Goal: Task Accomplishment & Management: Use online tool/utility

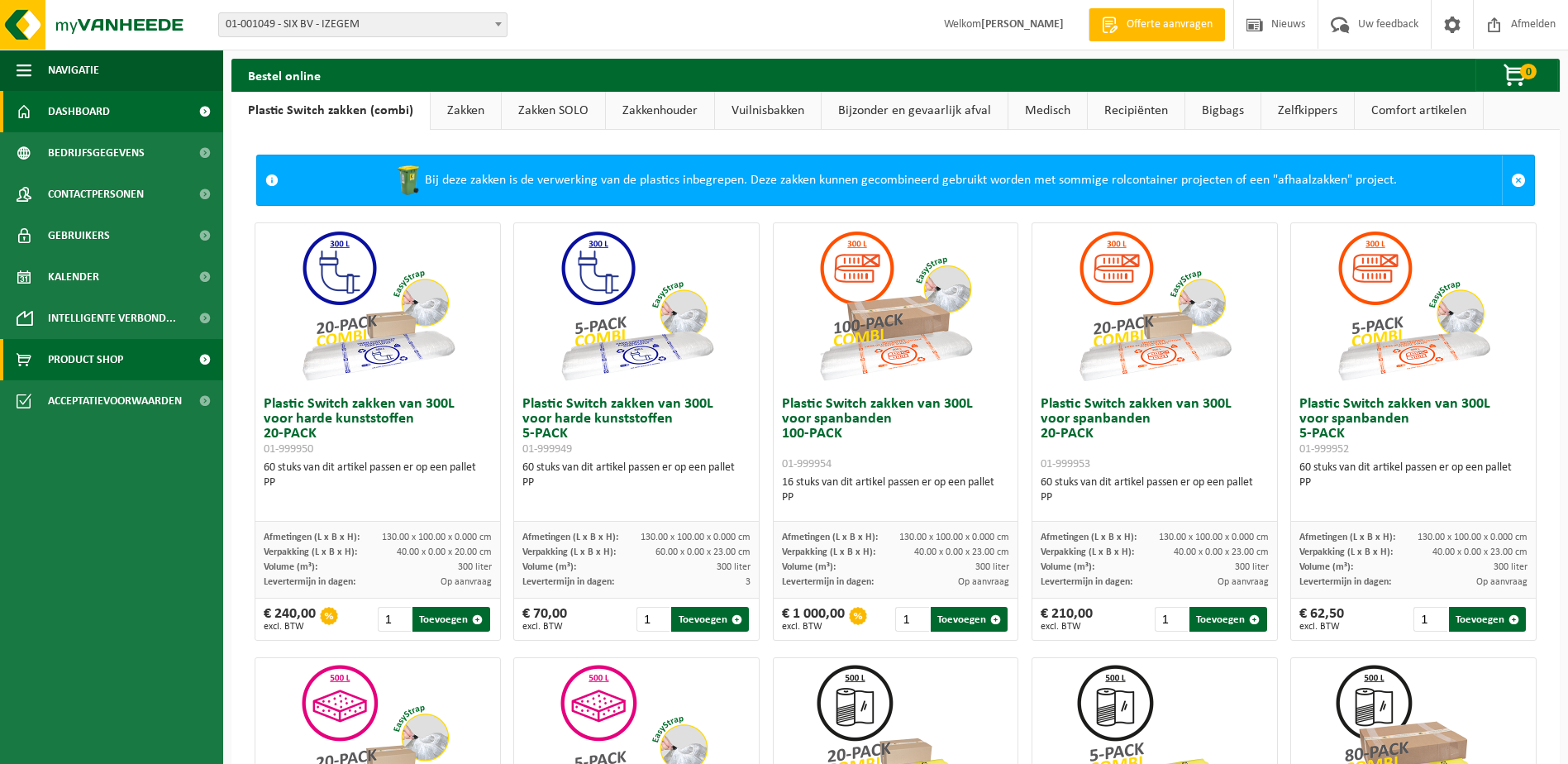
click at [107, 115] on span "Dashboard" at bounding box center [79, 112] width 62 height 42
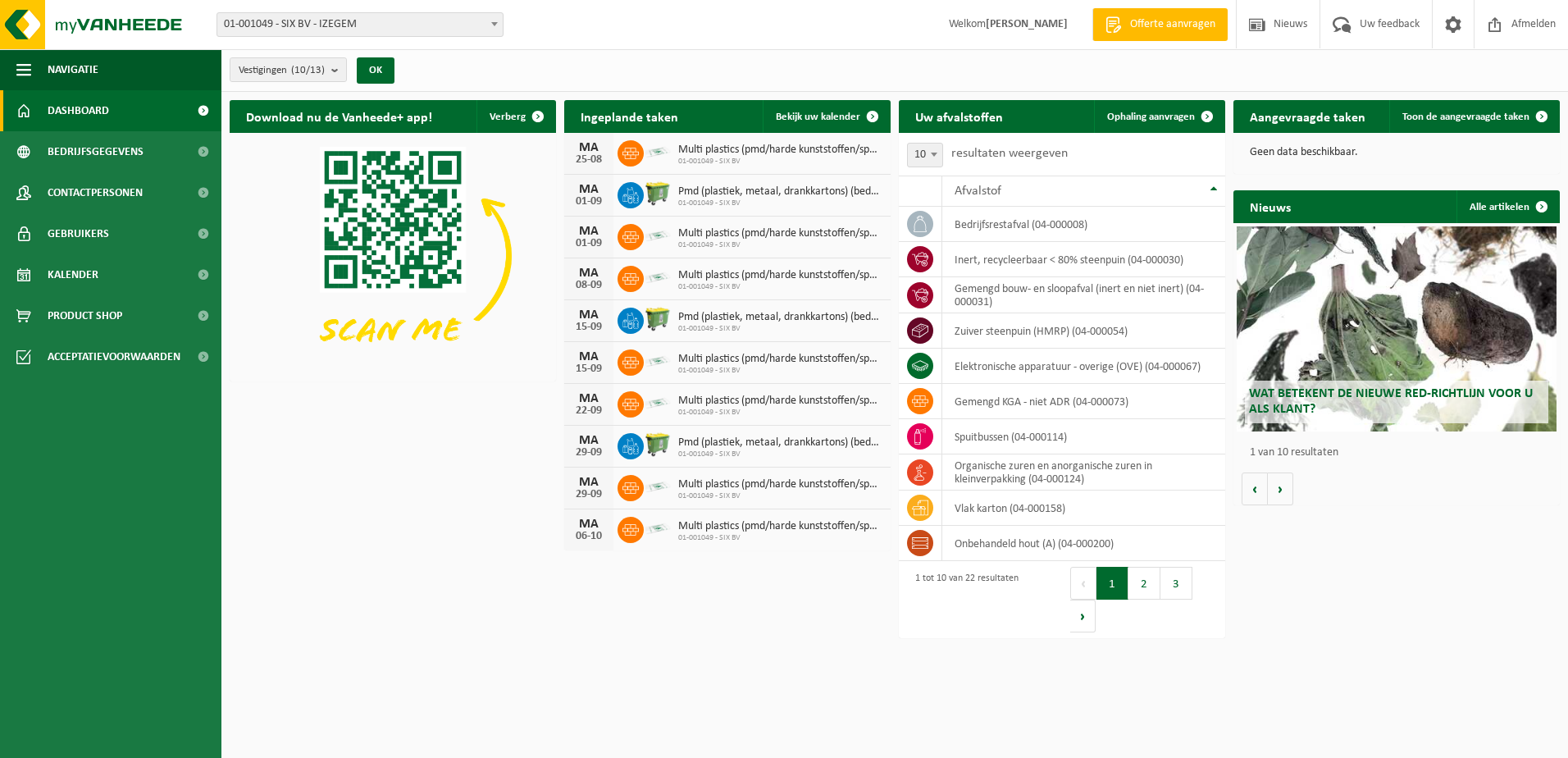
click at [1139, 590] on button "2" at bounding box center [1144, 583] width 32 height 33
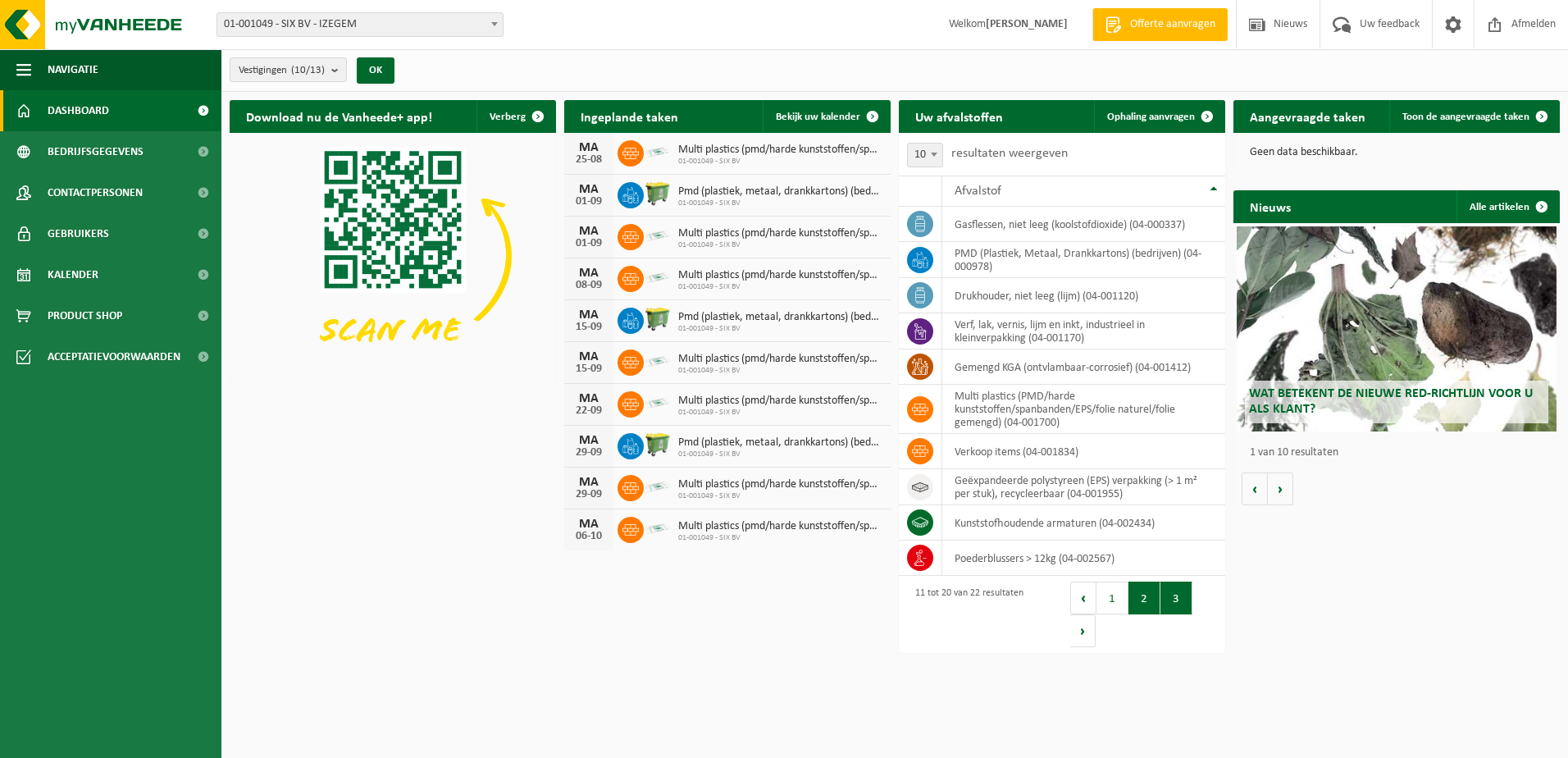
click at [1167, 591] on button "3" at bounding box center [1176, 598] width 32 height 33
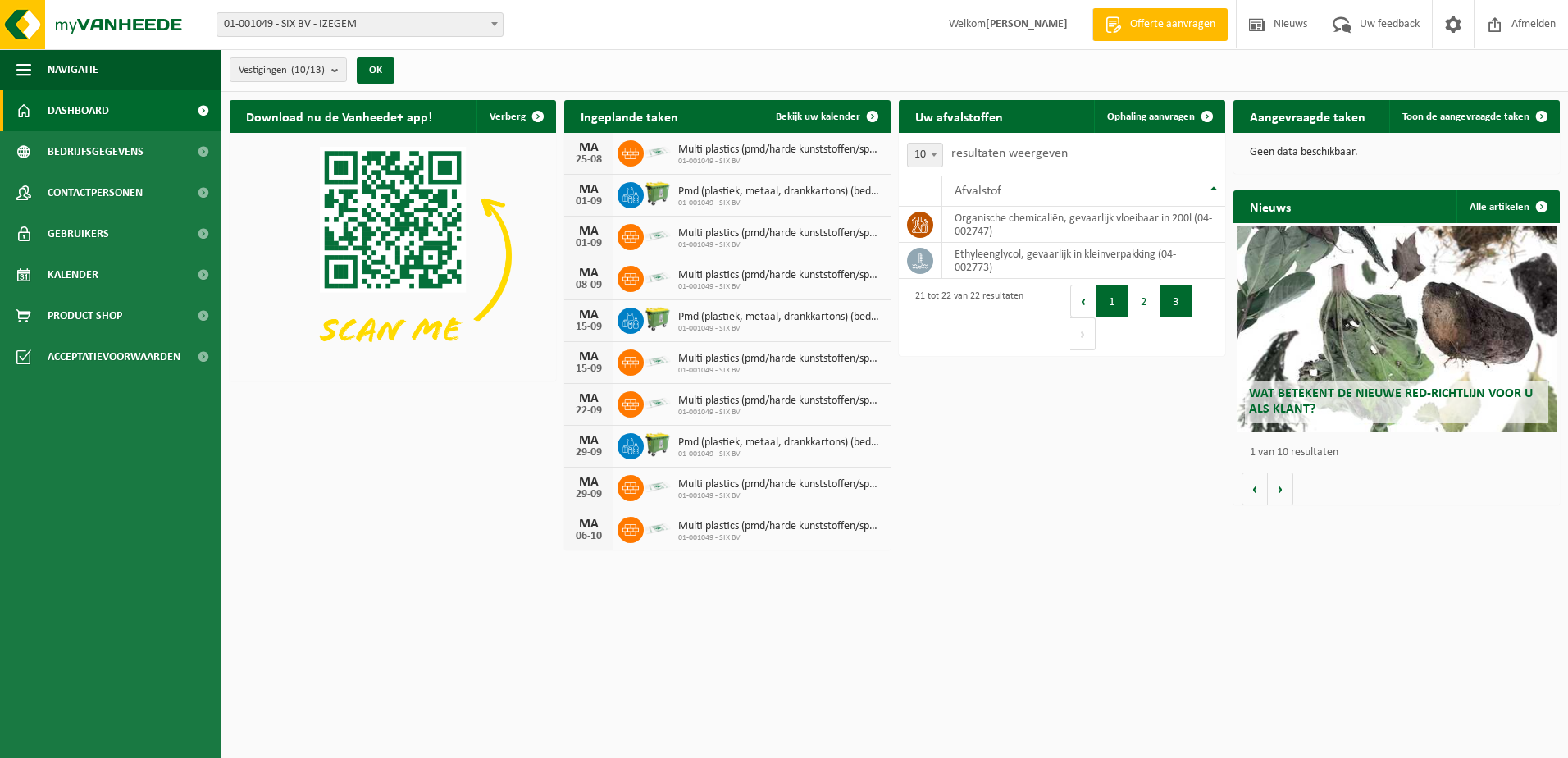
click at [1107, 309] on button "1" at bounding box center [1112, 301] width 32 height 33
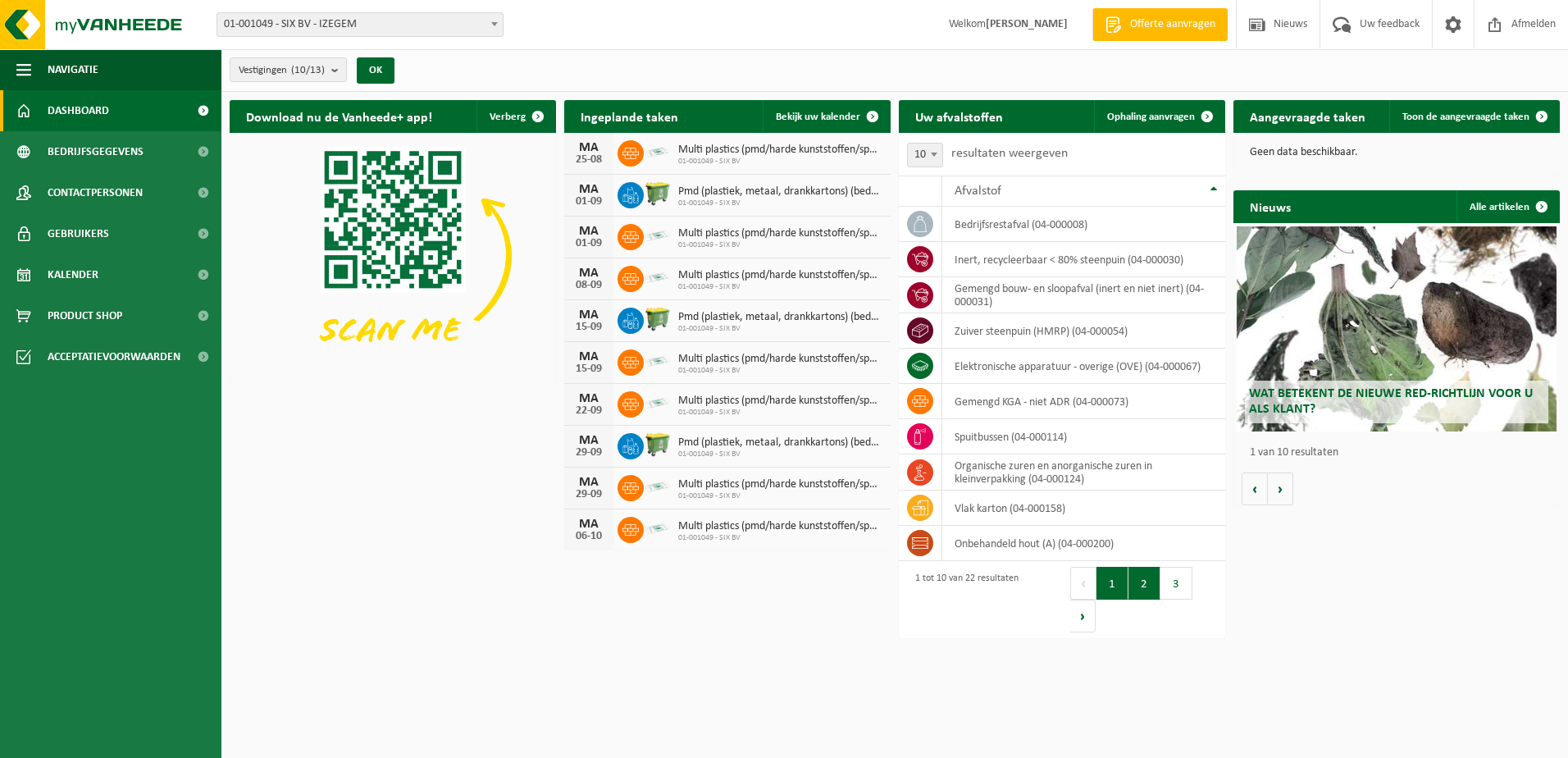
click at [1135, 590] on button "2" at bounding box center [1144, 583] width 32 height 33
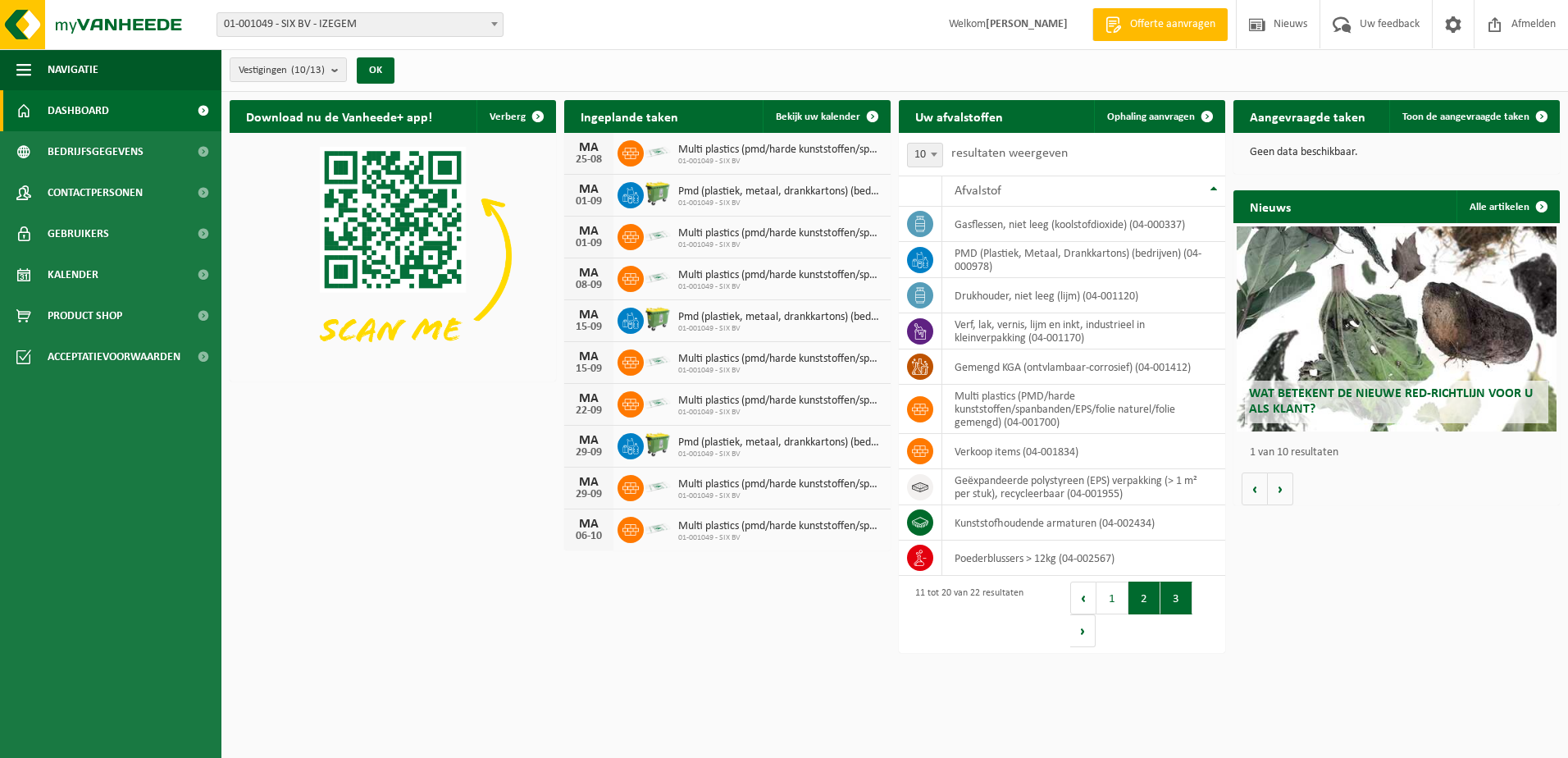
click at [1174, 604] on button "3" at bounding box center [1176, 598] width 32 height 33
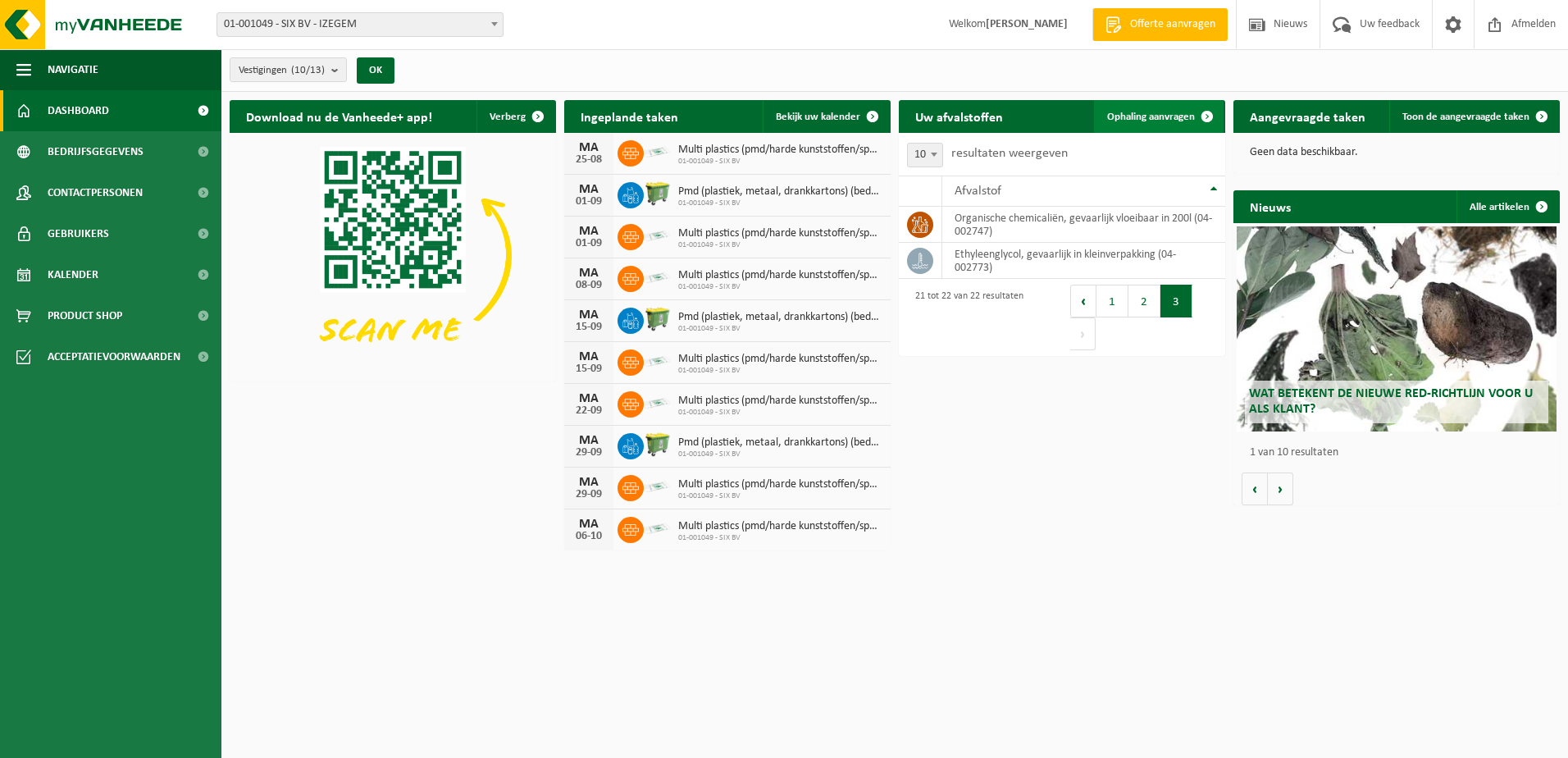
click at [1209, 118] on span at bounding box center [1207, 116] width 33 height 33
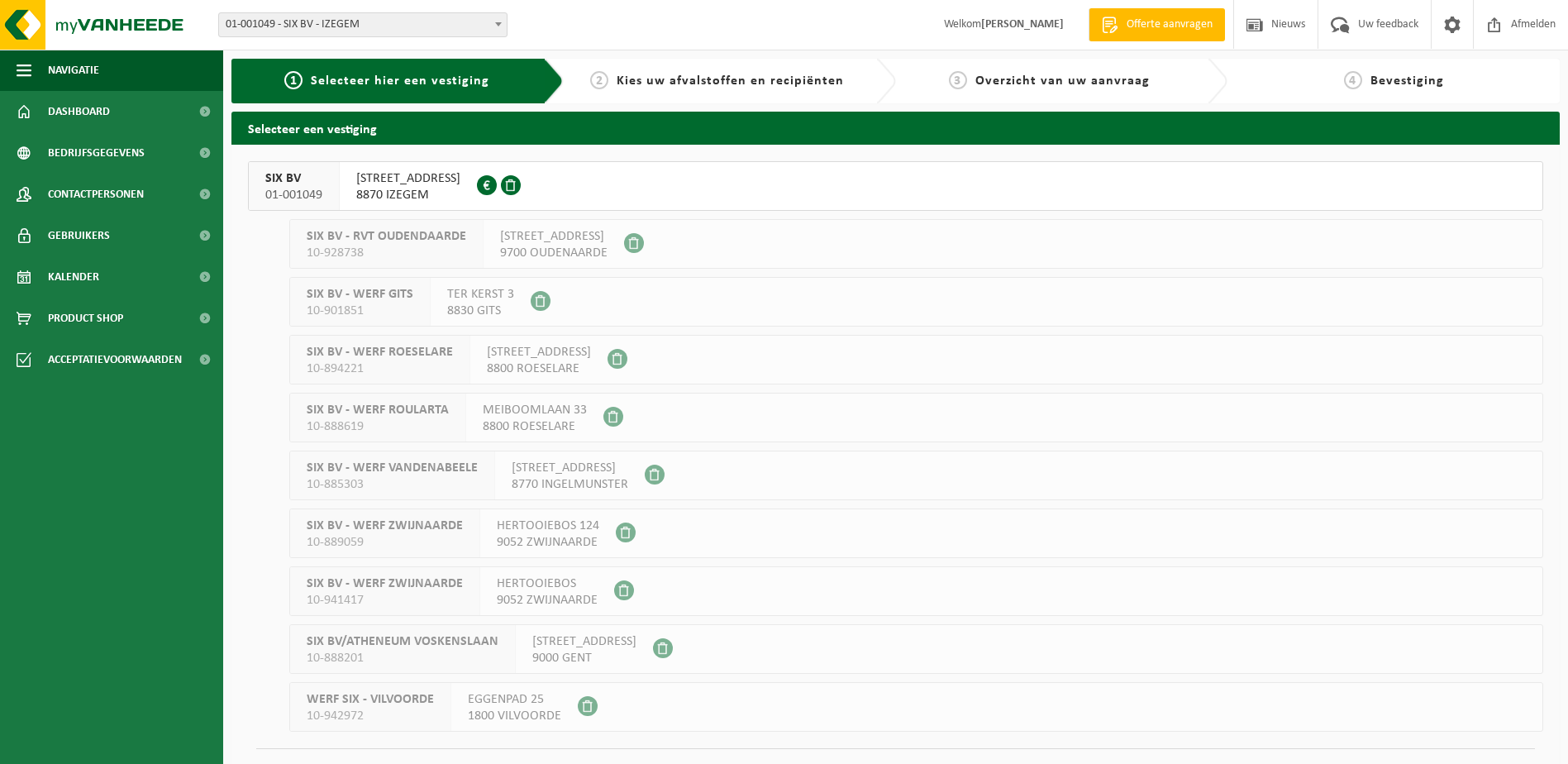
click at [391, 180] on span "SCHARDOUWSTRAAT 31" at bounding box center [408, 179] width 104 height 17
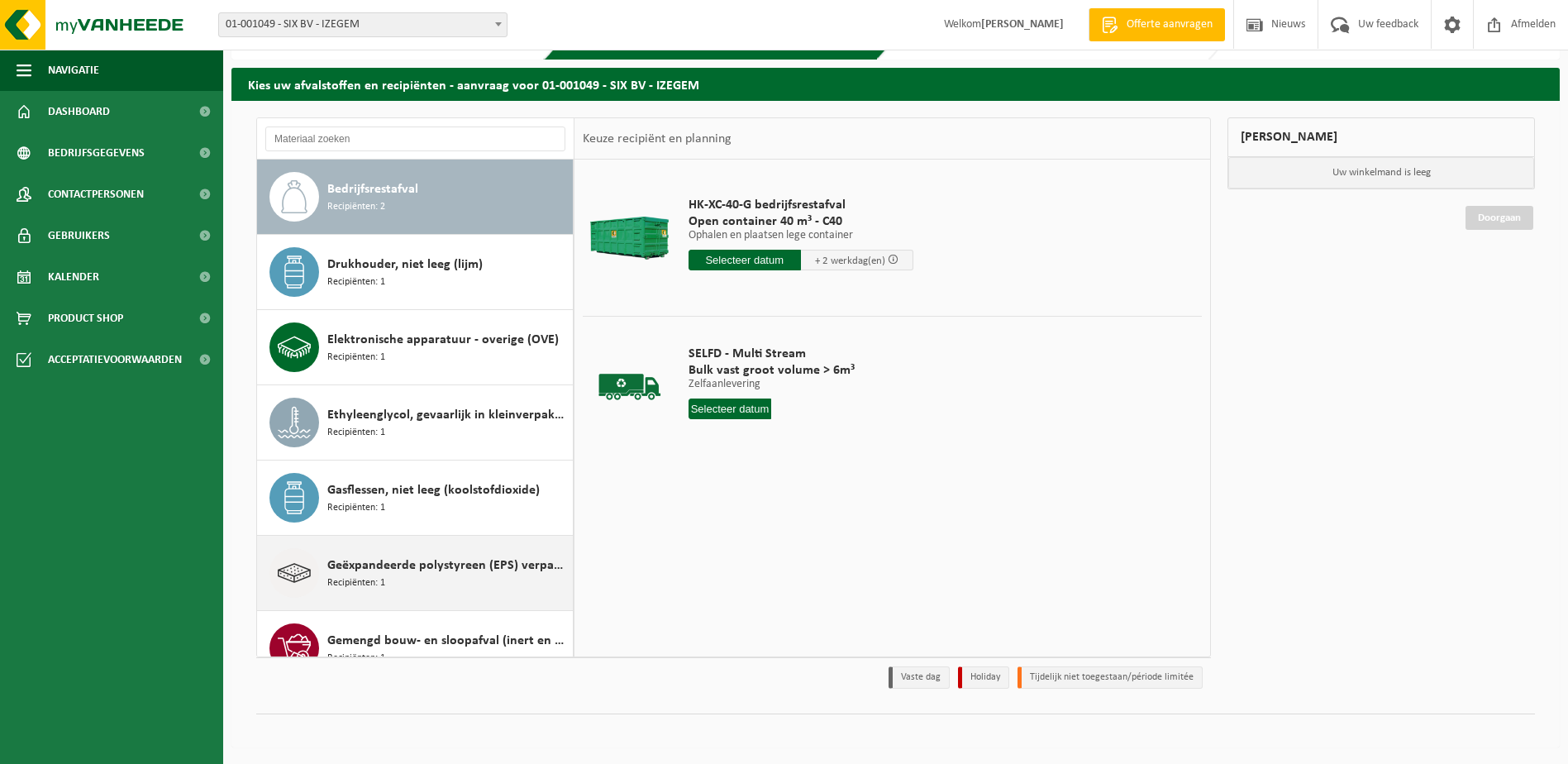
scroll to position [82, 0]
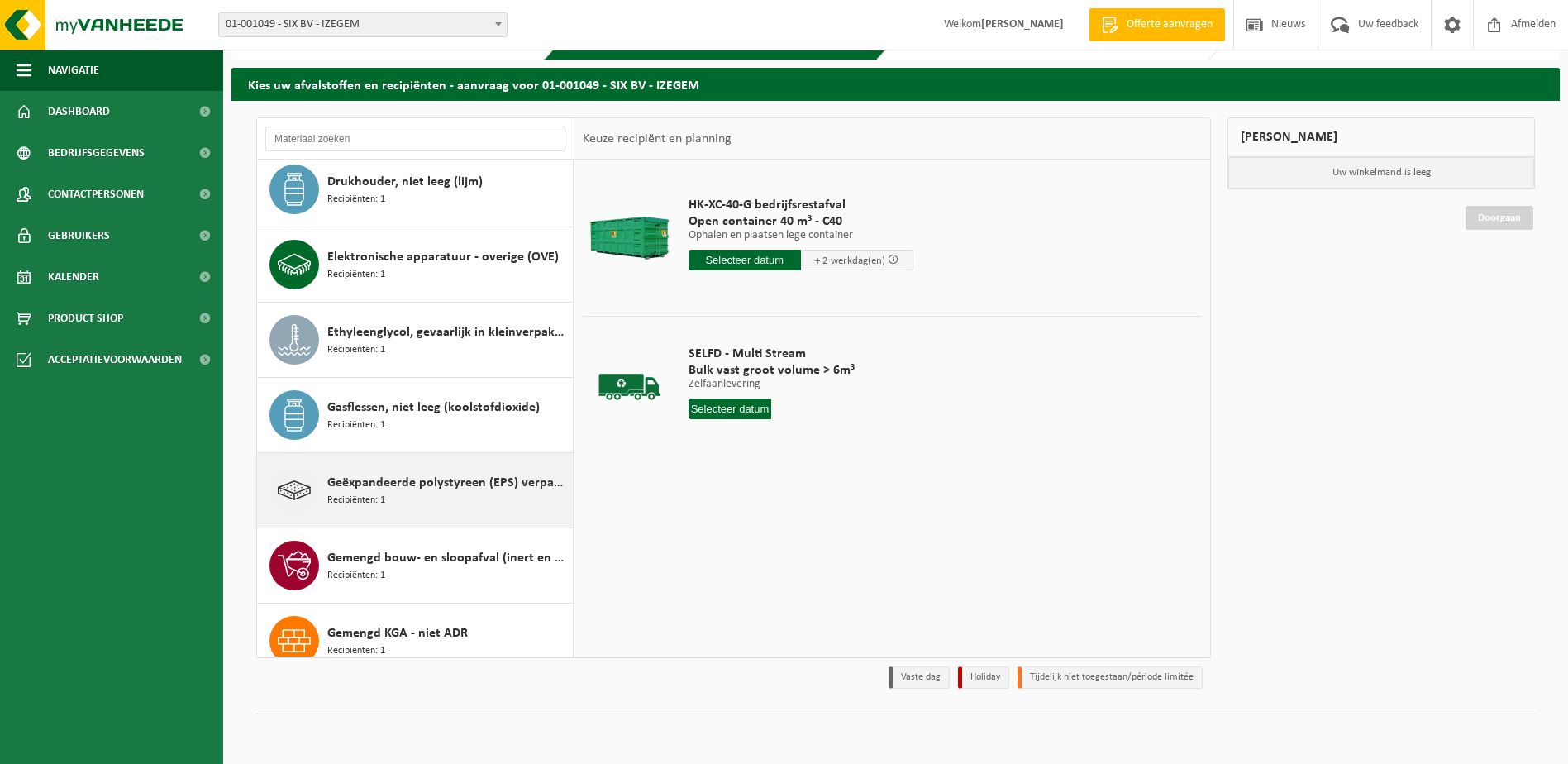
click at [447, 485] on span "Geëxpandeerde polystyreen (EPS) verpakking (> 1 m² per stuk), recycleerbaar" at bounding box center [448, 483] width 241 height 20
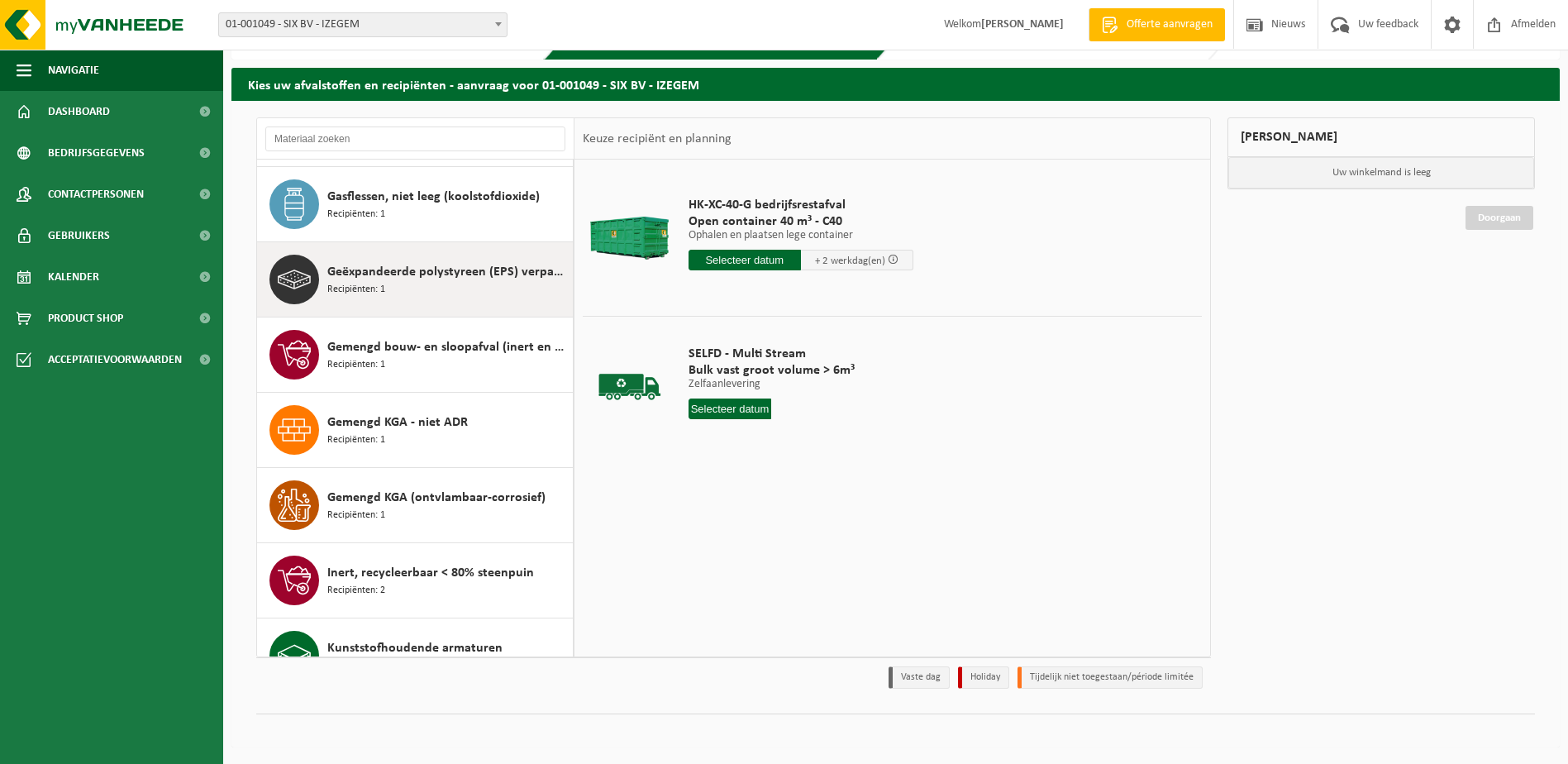
scroll to position [376, 0]
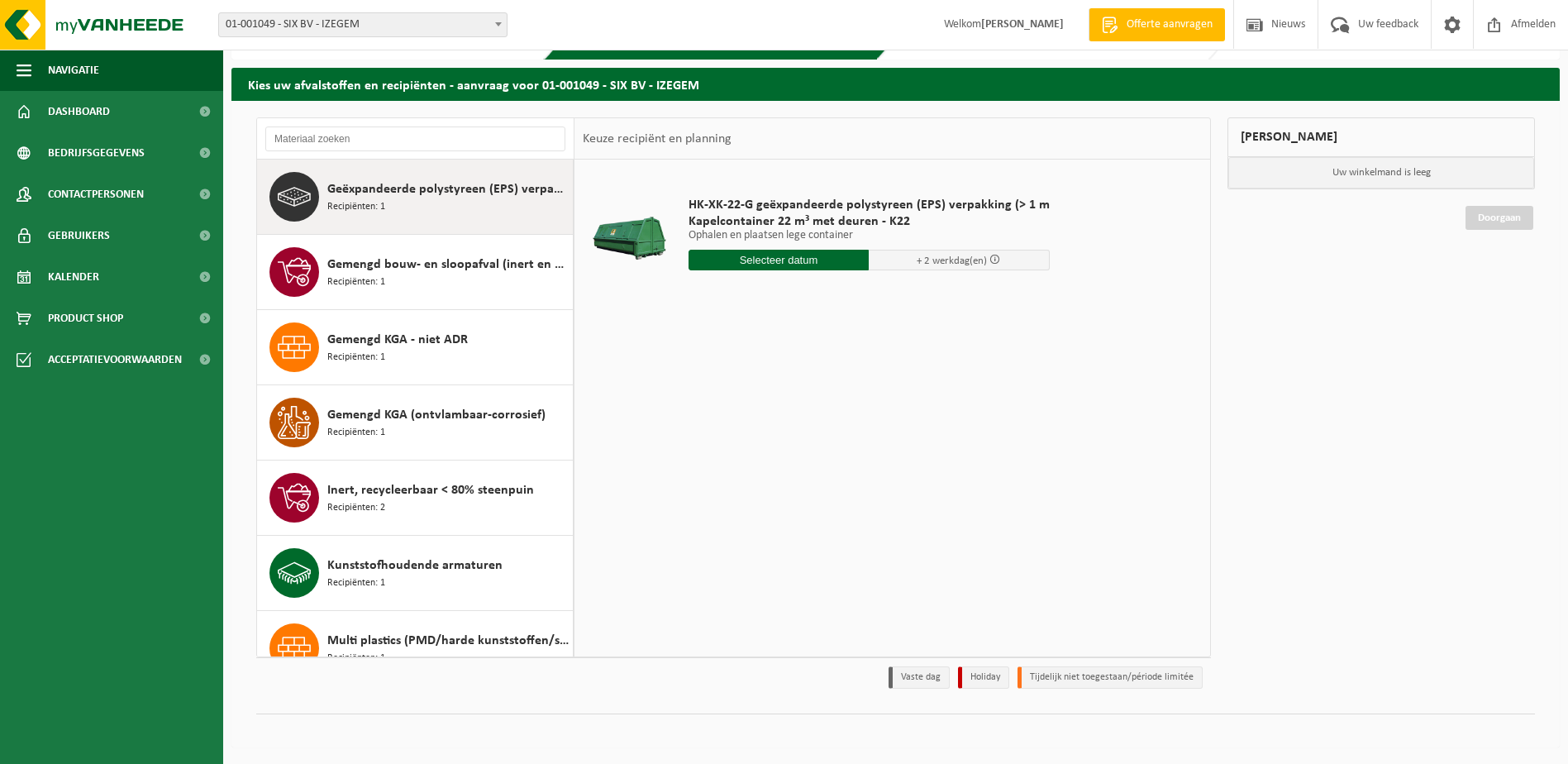
click at [811, 266] on input "text" at bounding box center [778, 260] width 181 height 21
click at [758, 435] on div "20" at bounding box center [762, 434] width 29 height 27
type input "Van 2025-08-20"
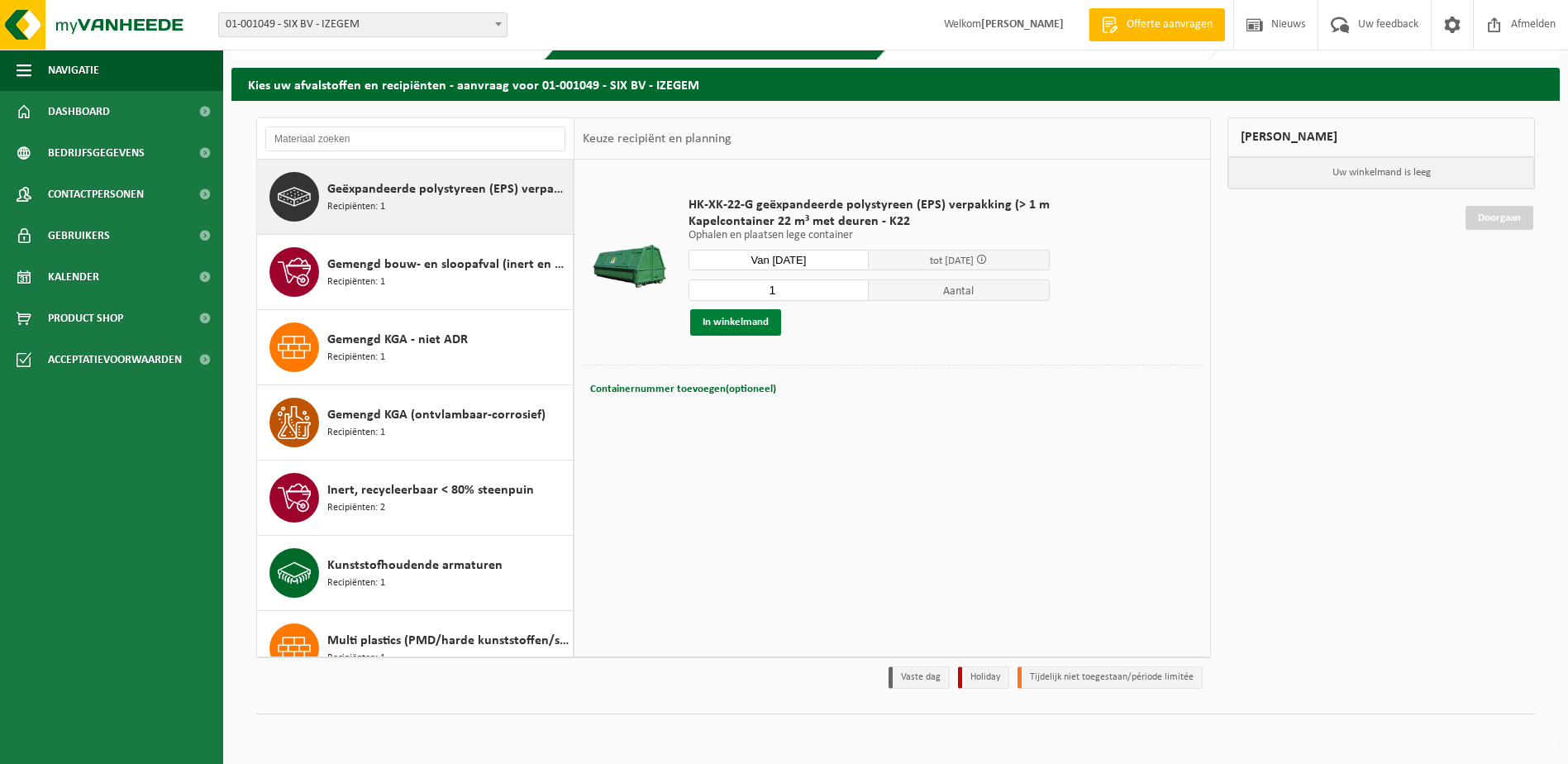
click at [748, 318] on button "In winkelmand" at bounding box center [735, 322] width 91 height 27
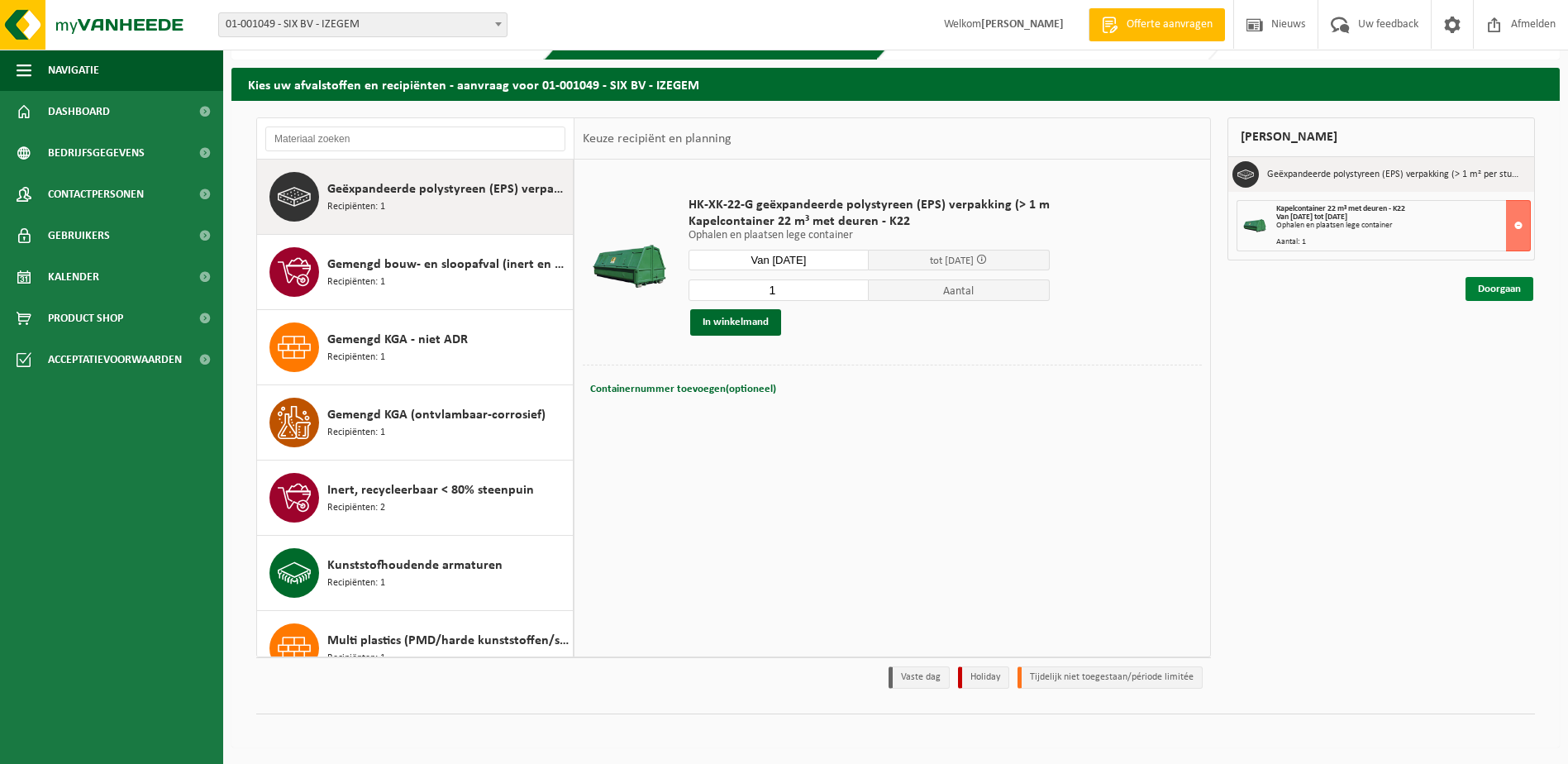
click at [1496, 291] on link "Doorgaan" at bounding box center [1499, 289] width 67 height 24
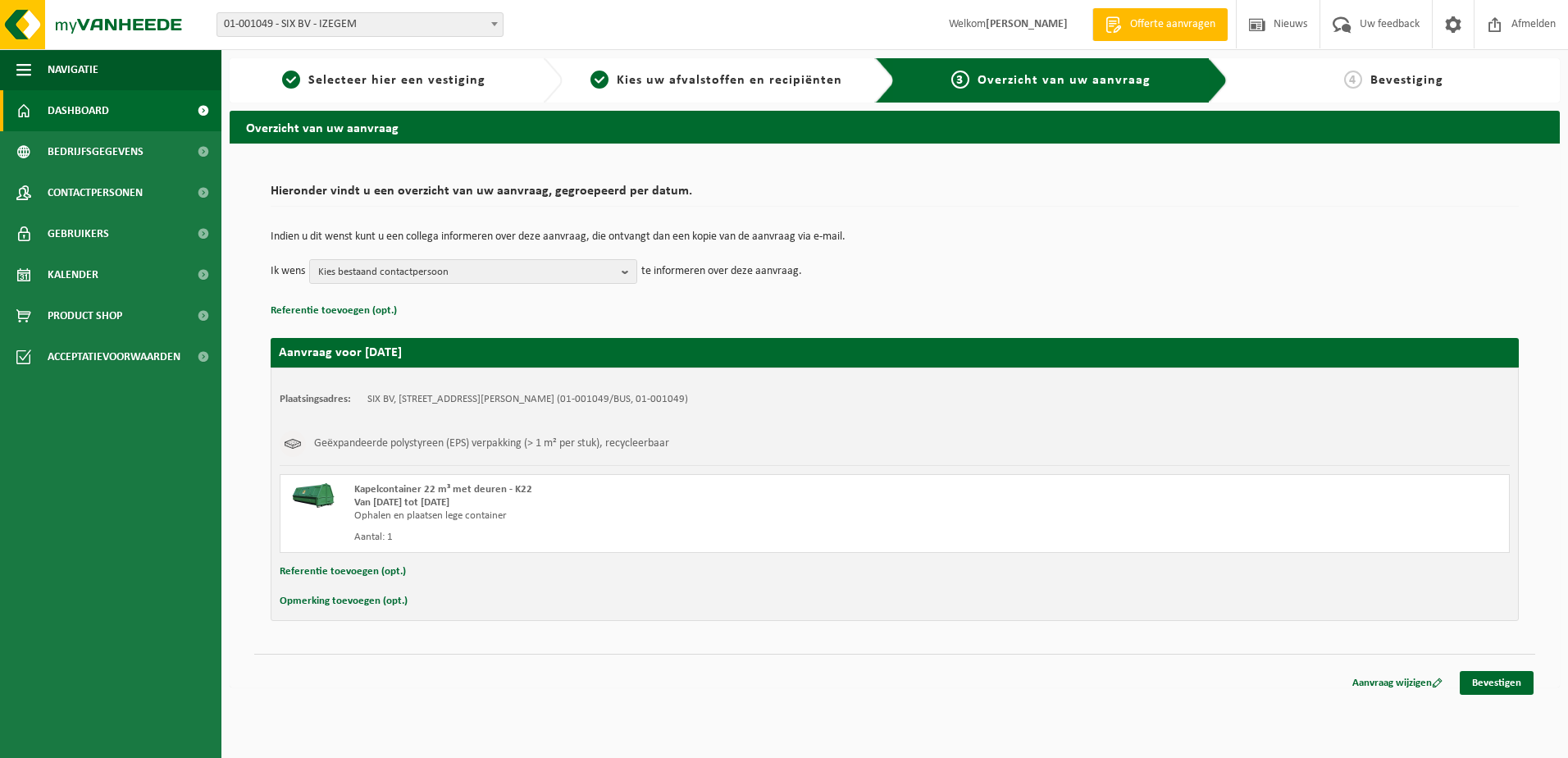
click at [102, 115] on span "Dashboard" at bounding box center [78, 111] width 61 height 41
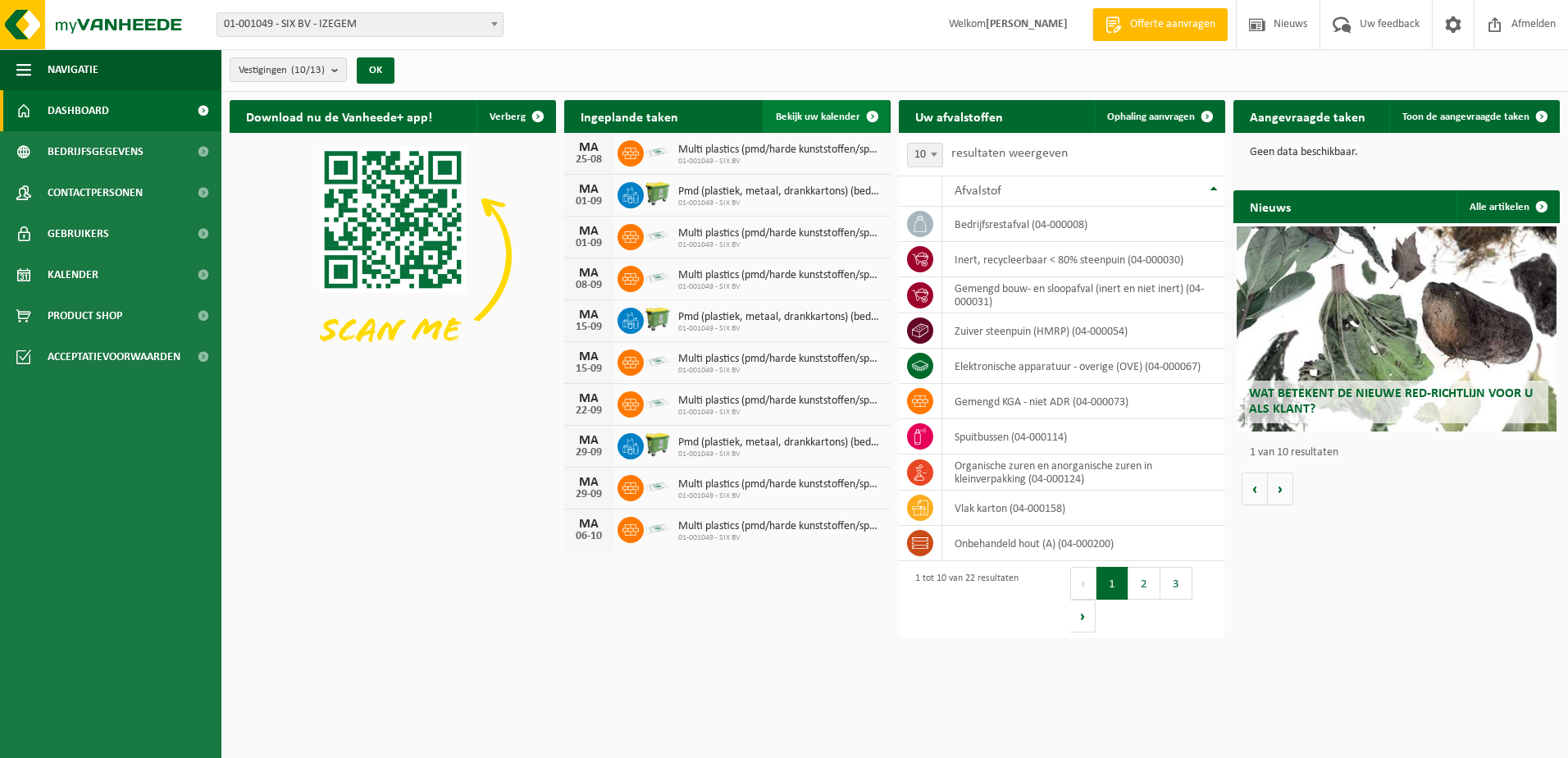
click at [838, 109] on link "Bekijk uw kalender" at bounding box center [826, 116] width 126 height 33
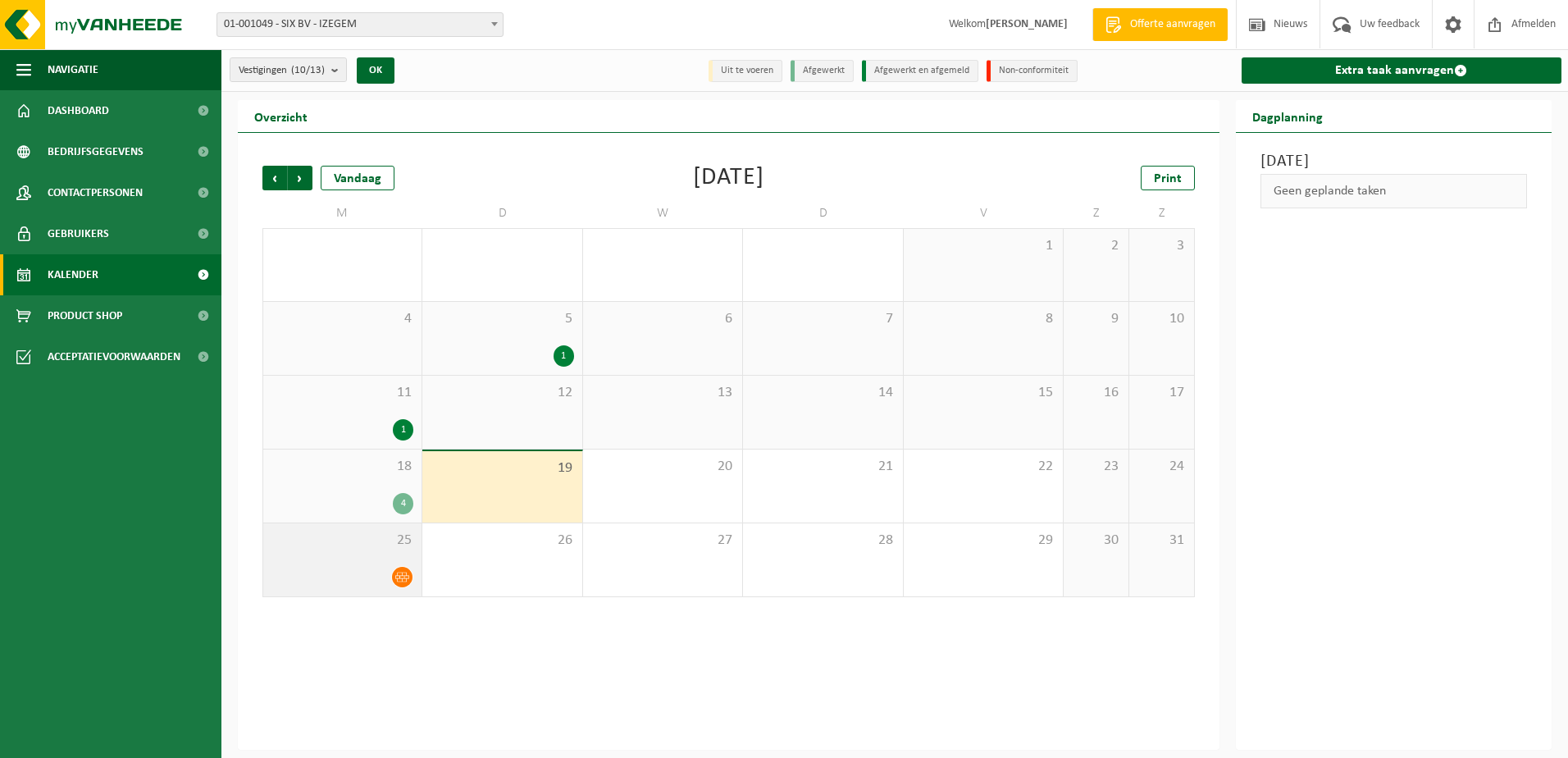
click at [400, 574] on icon at bounding box center [402, 576] width 14 height 14
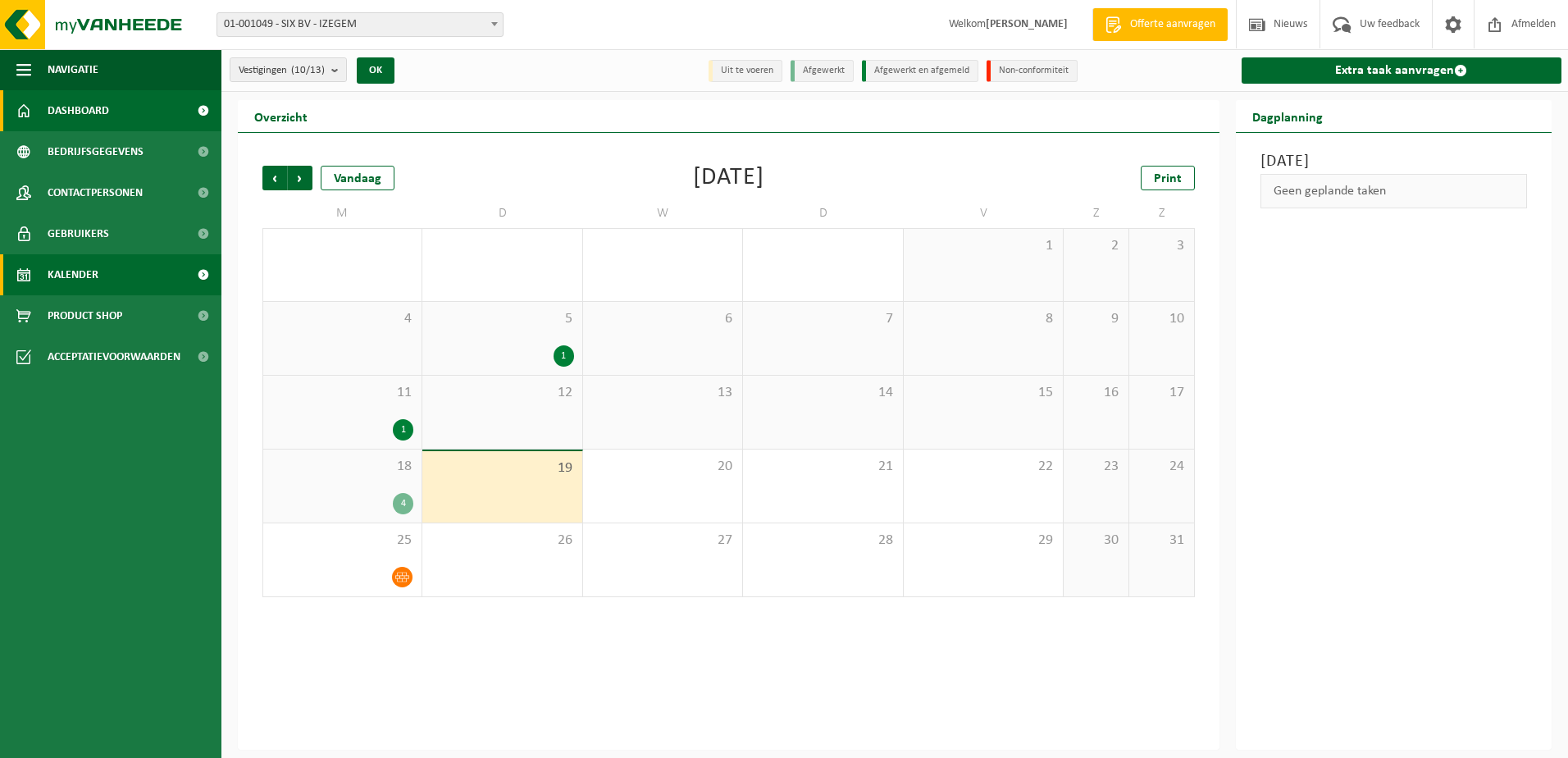
click at [105, 121] on span "Dashboard" at bounding box center [78, 111] width 61 height 41
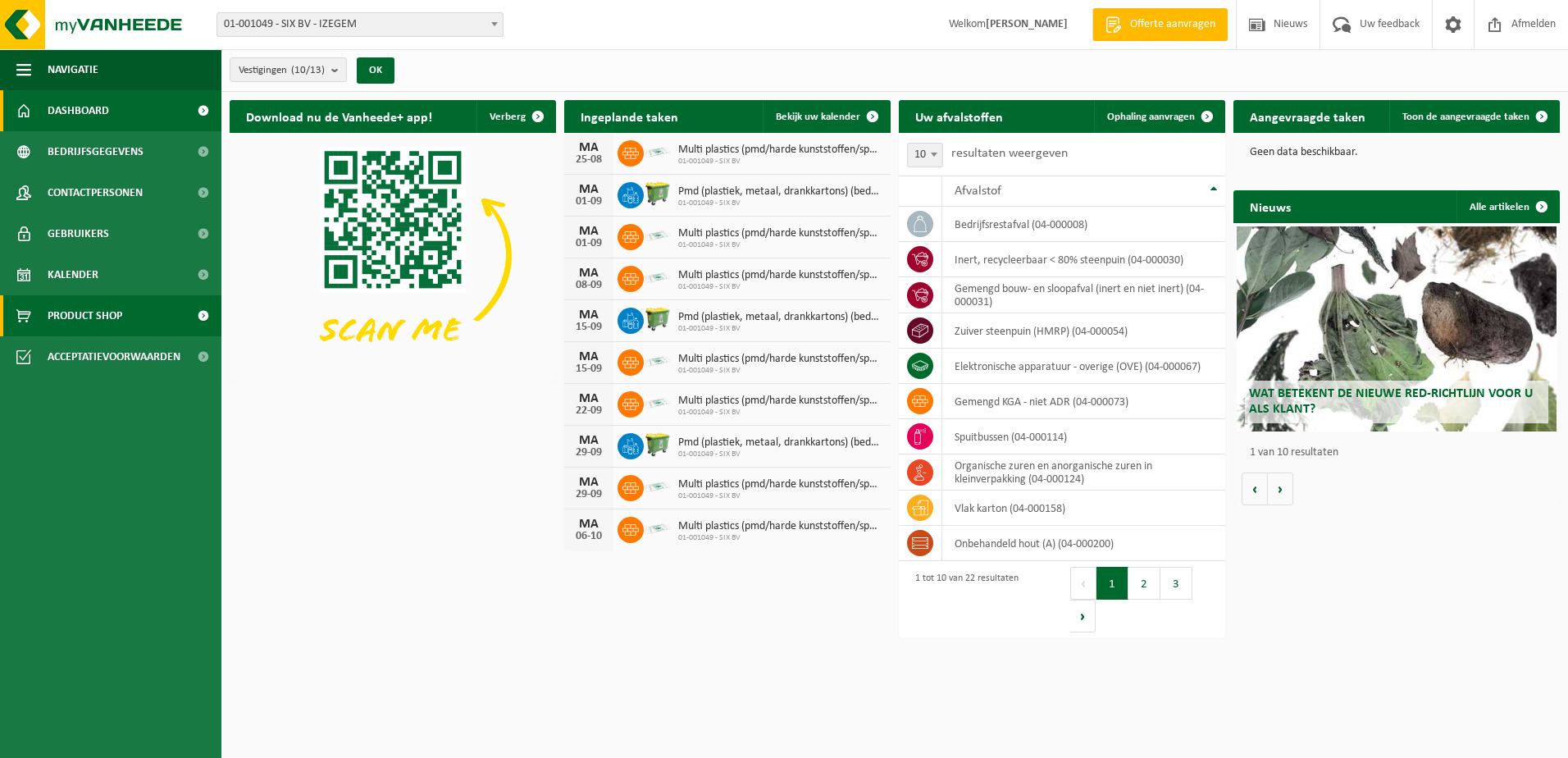
click at [155, 312] on link "Product Shop" at bounding box center [111, 316] width 221 height 41
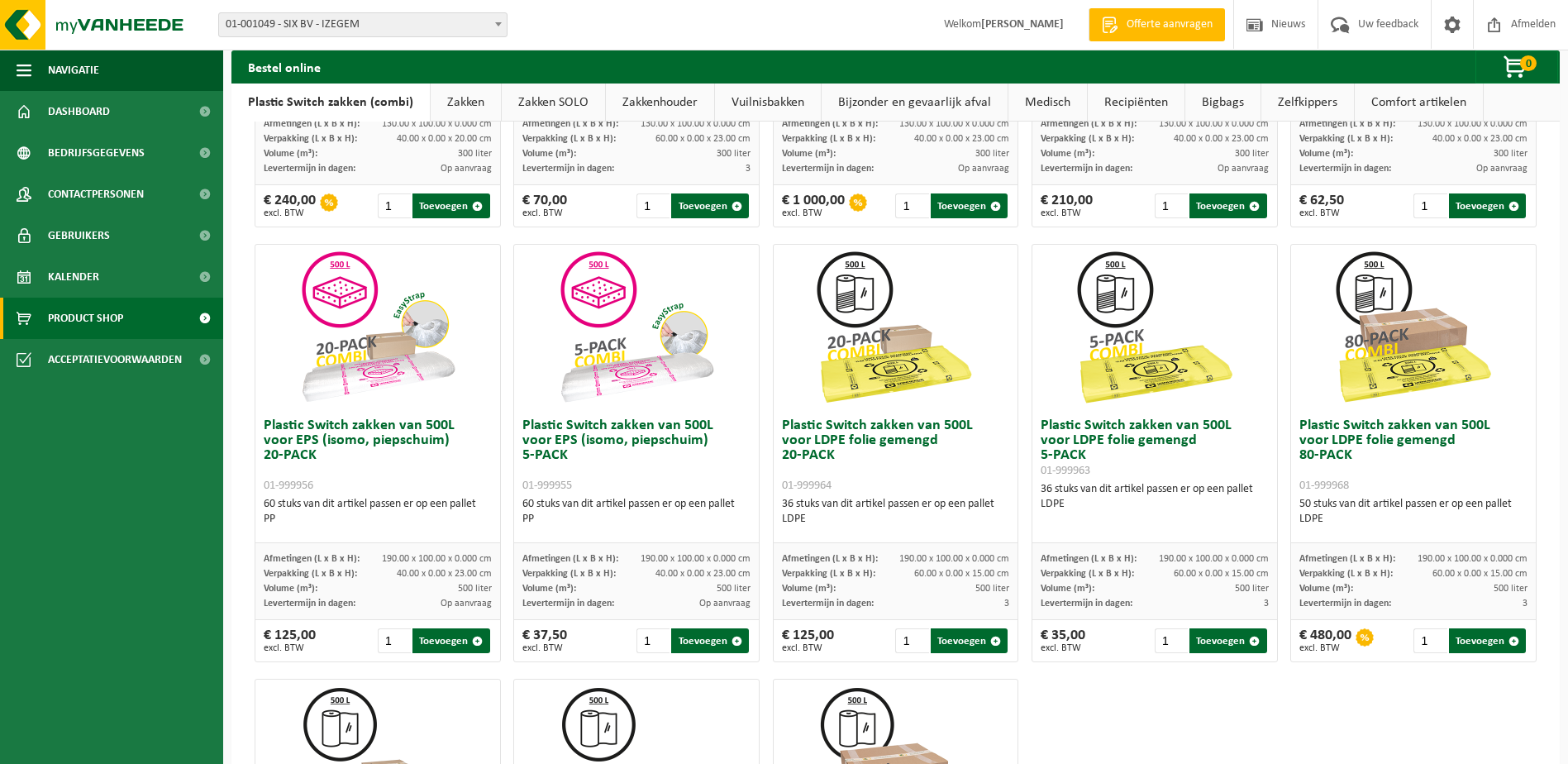
scroll to position [496, 0]
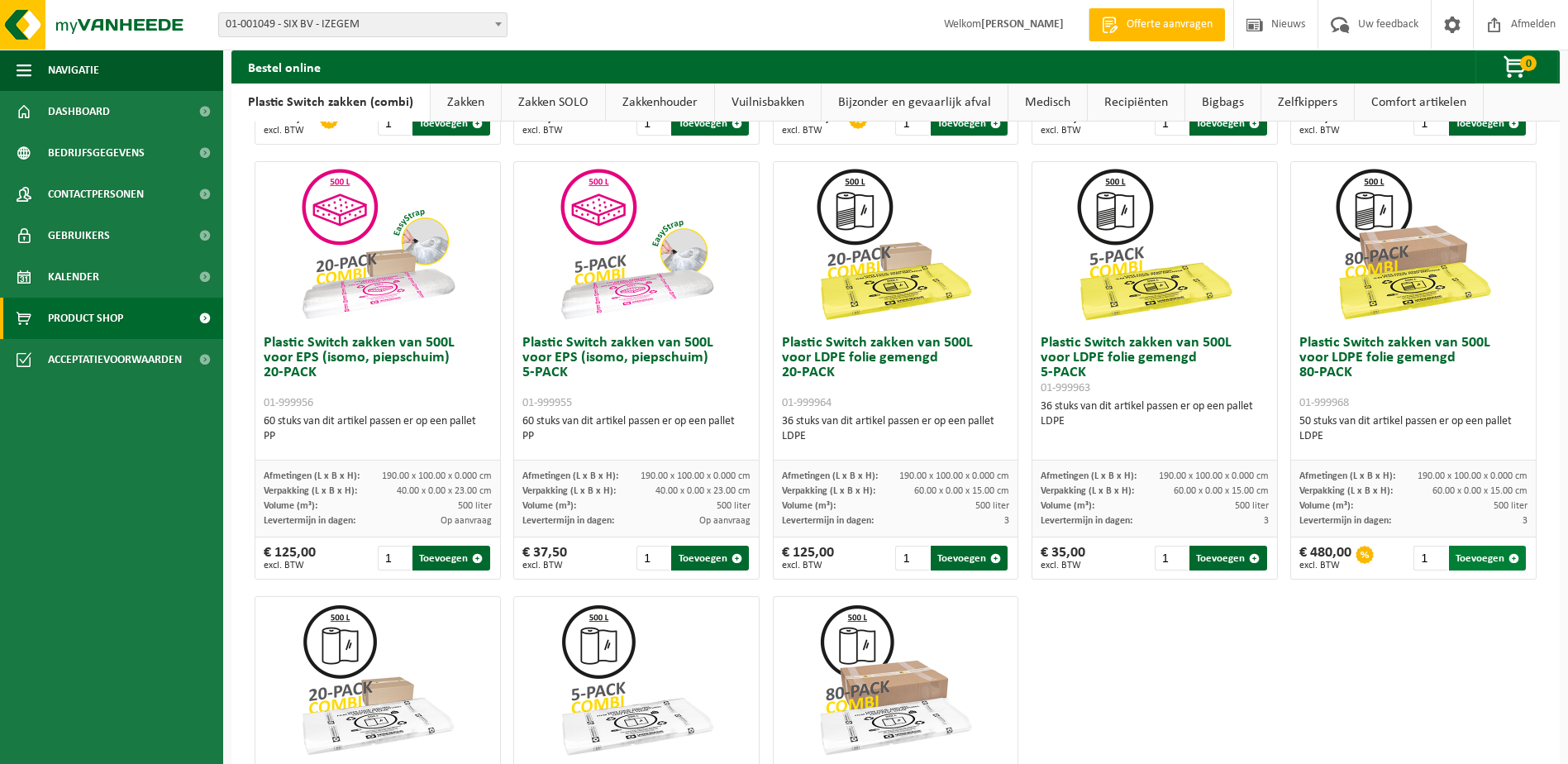
click at [1469, 553] on button "Toevoegen" at bounding box center [1487, 558] width 77 height 25
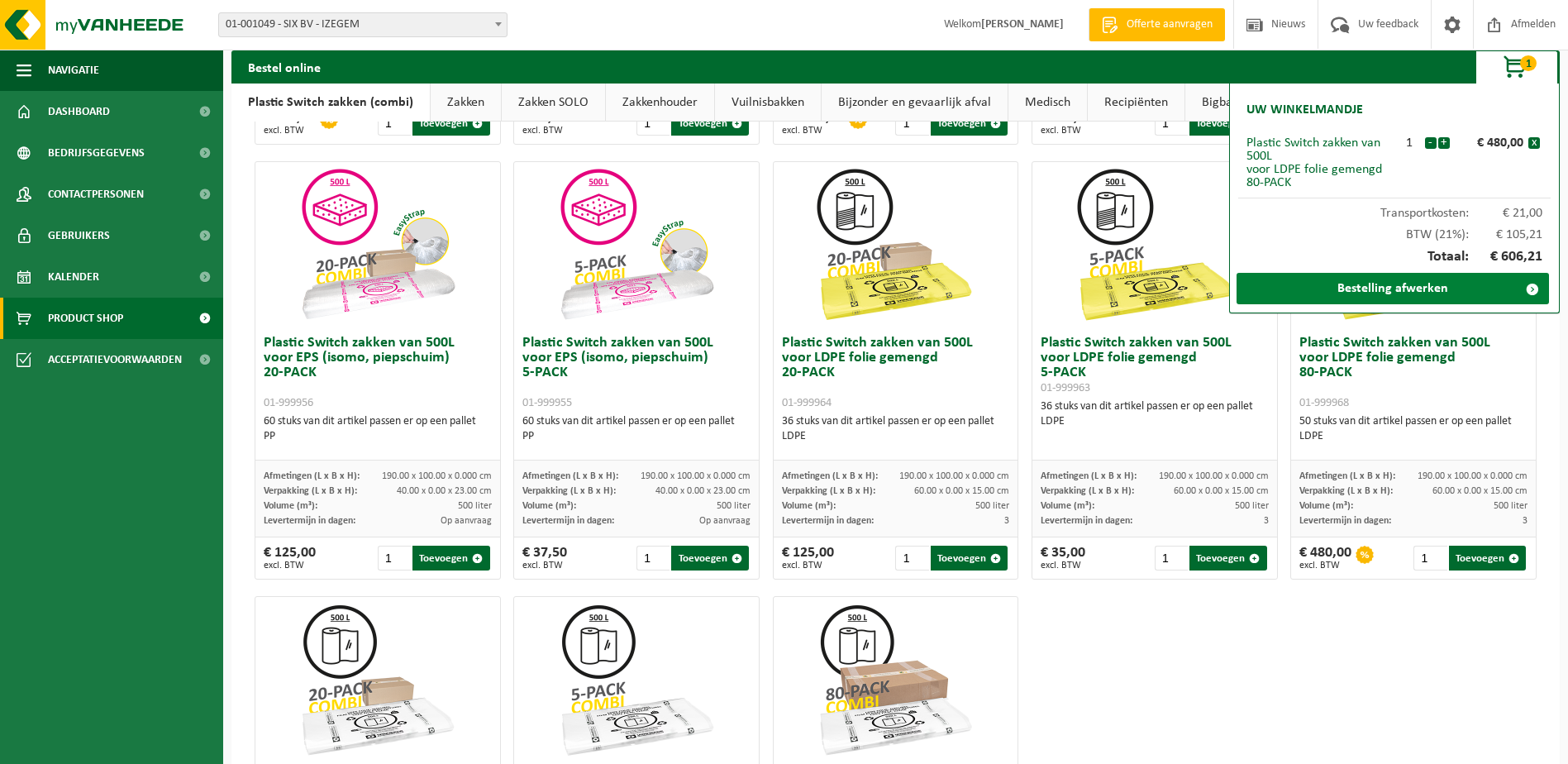
click at [1432, 288] on link "Bestelling afwerken" at bounding box center [1392, 289] width 312 height 32
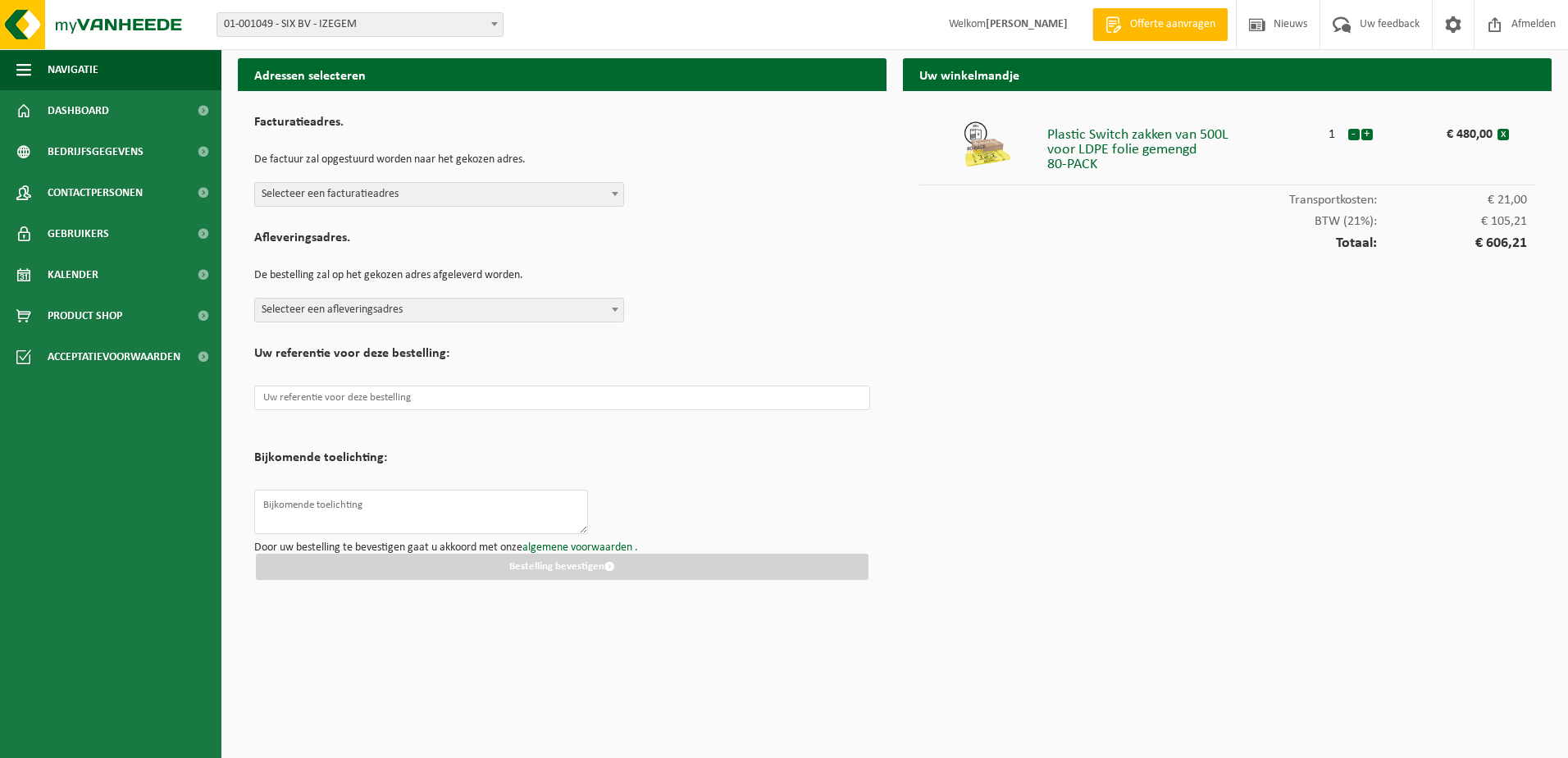
click at [346, 187] on span "Selecteer een facturatieadres" at bounding box center [439, 194] width 368 height 23
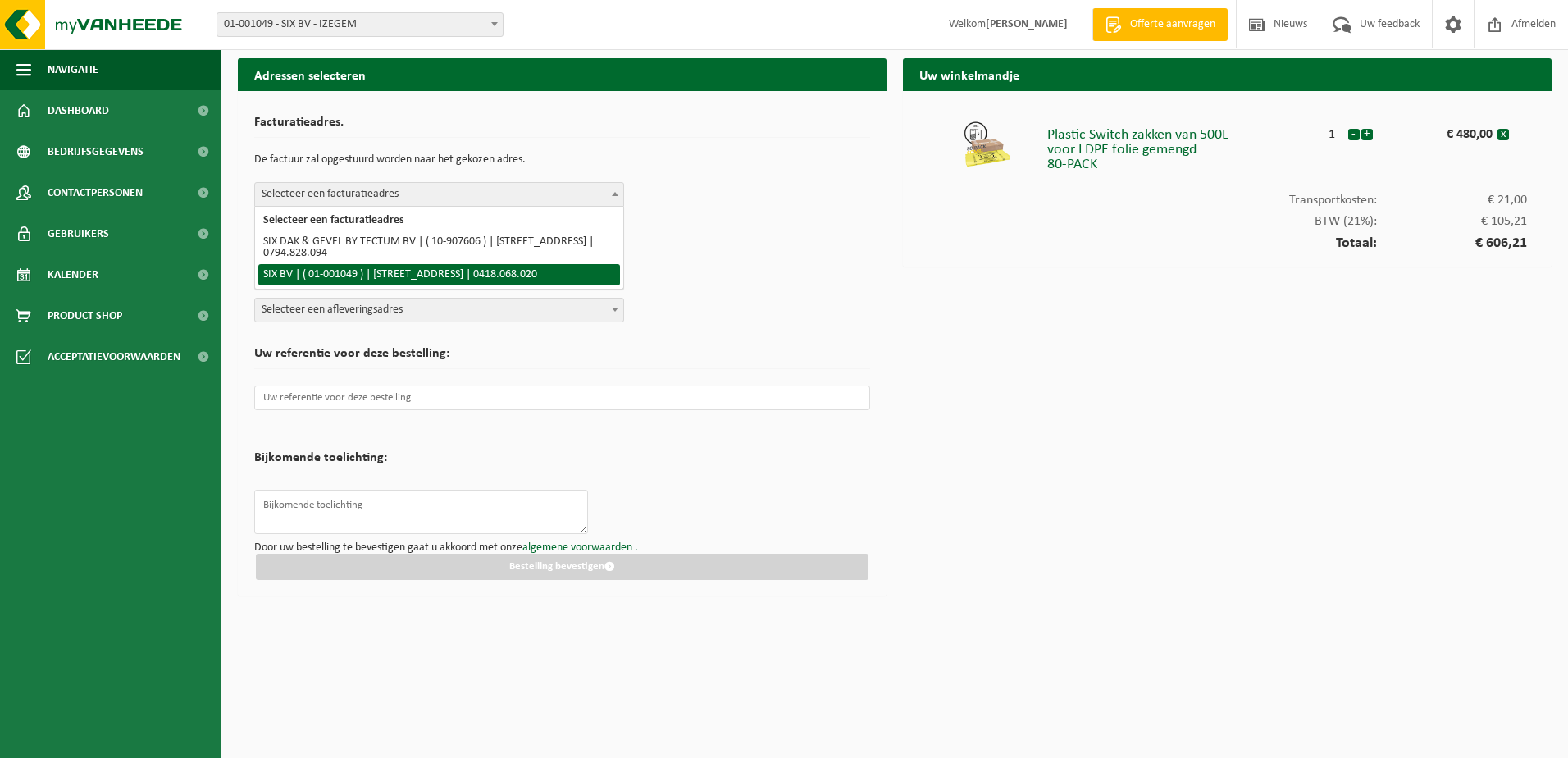
select select "38703"
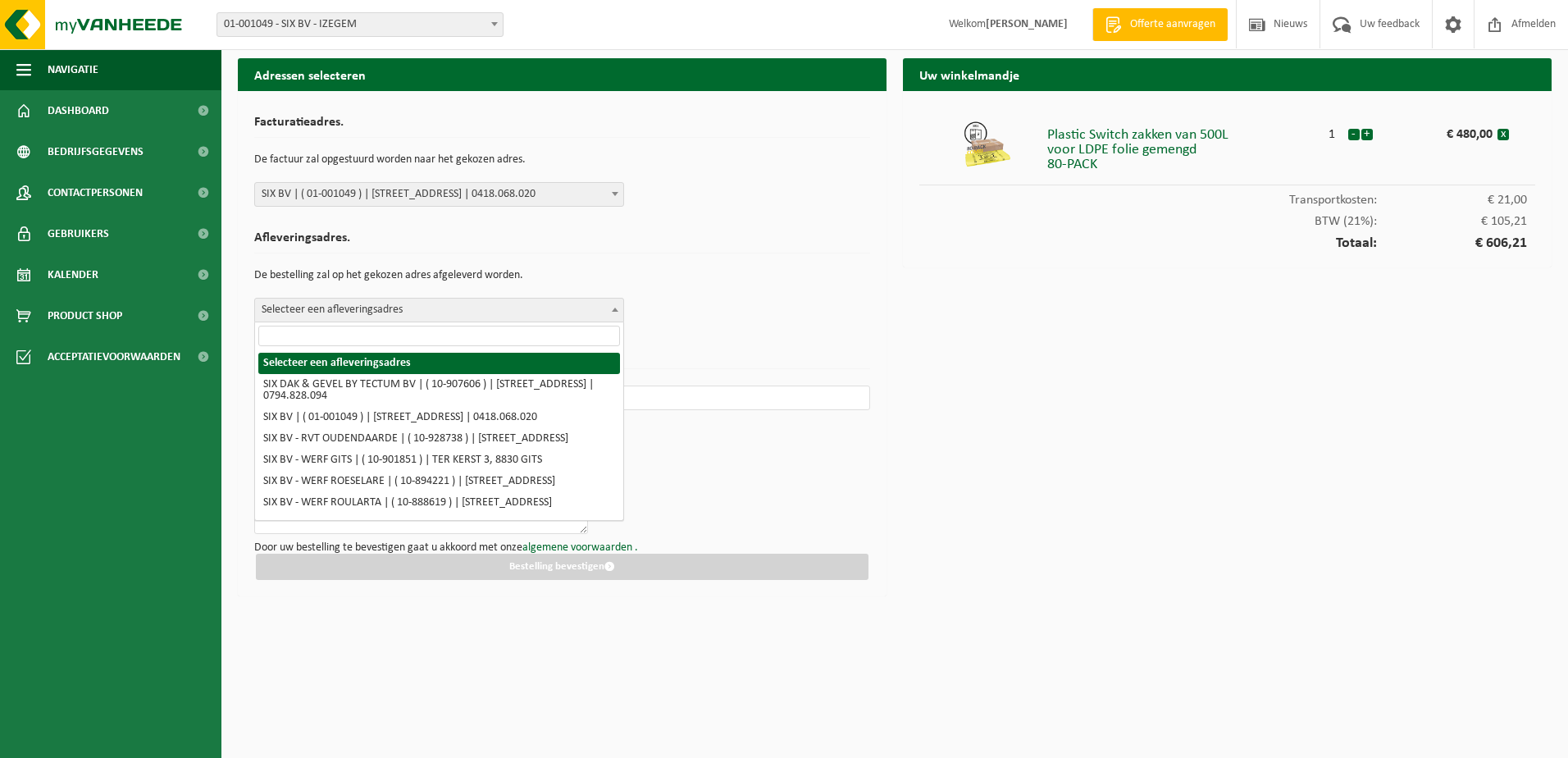
click at [334, 314] on span "Selecteer een afleveringsadres" at bounding box center [439, 310] width 368 height 23
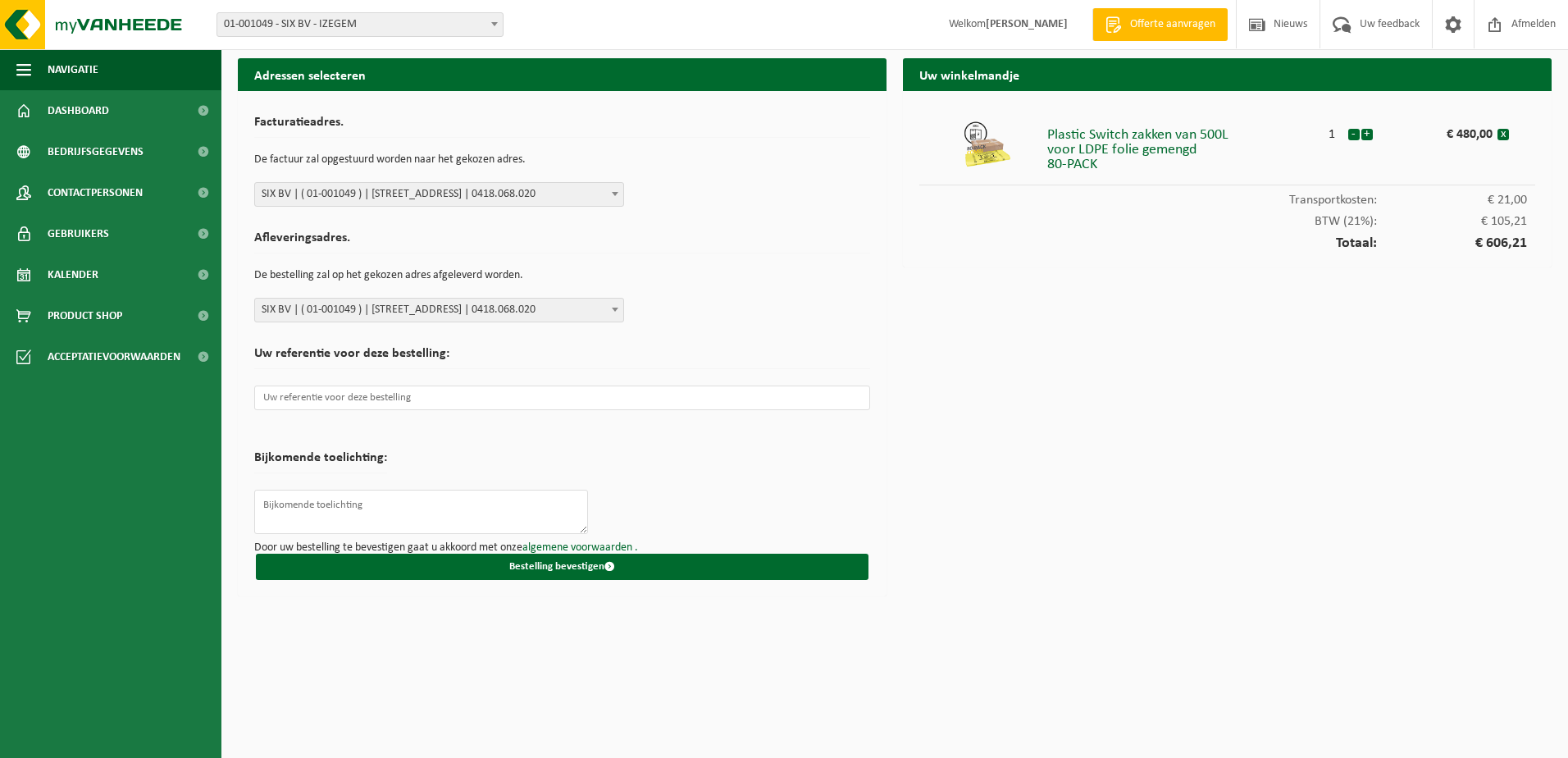
select select "38703"
click at [334, 393] on input "text" at bounding box center [562, 398] width 616 height 25
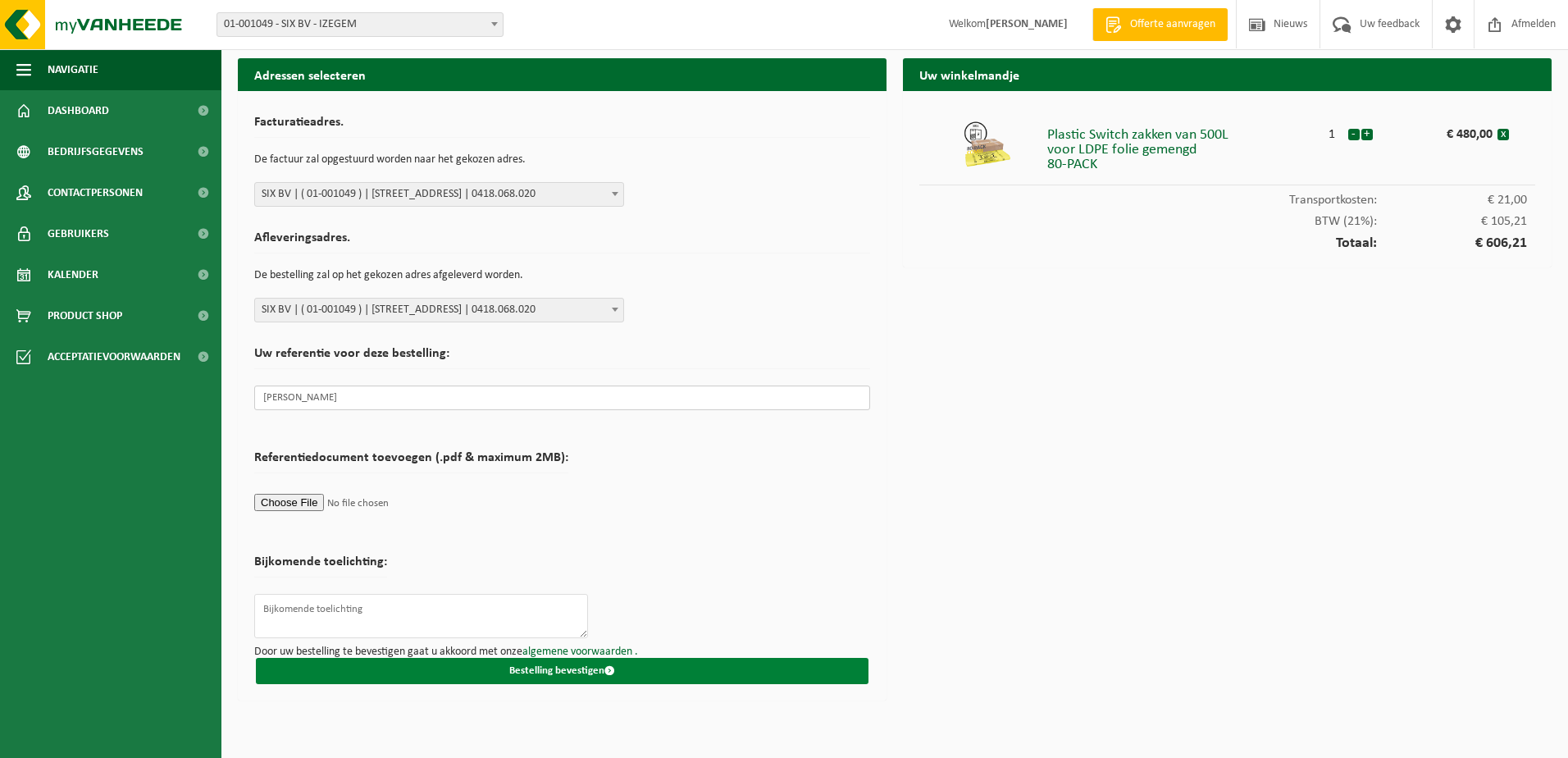
type input "[PERSON_NAME]"
click at [564, 663] on button "Bestelling bevestigen" at bounding box center [562, 670] width 613 height 26
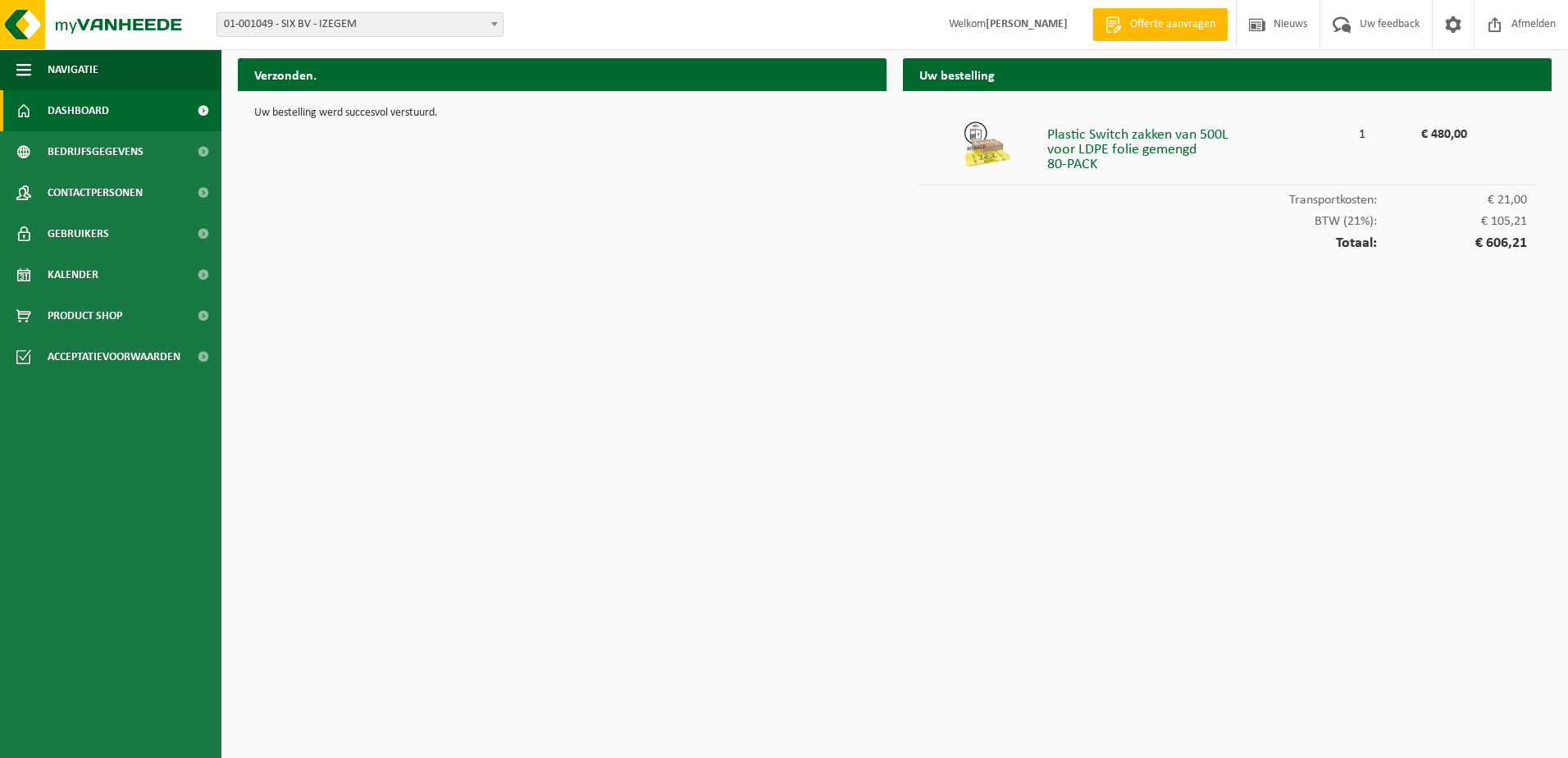
click at [107, 111] on span "Dashboard" at bounding box center [78, 111] width 61 height 41
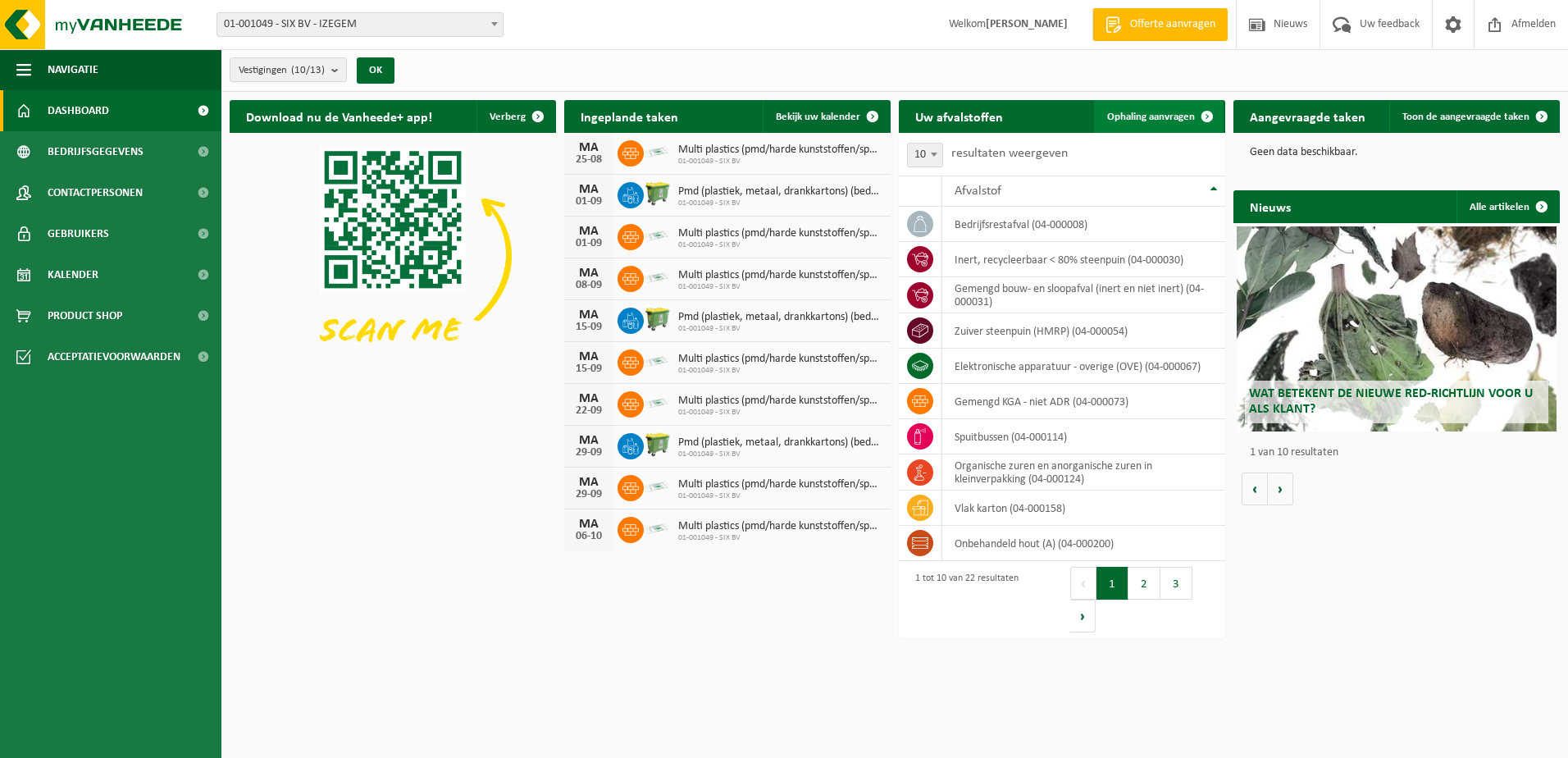
click at [1153, 116] on span "Ophaling aanvragen" at bounding box center [1151, 116] width 88 height 11
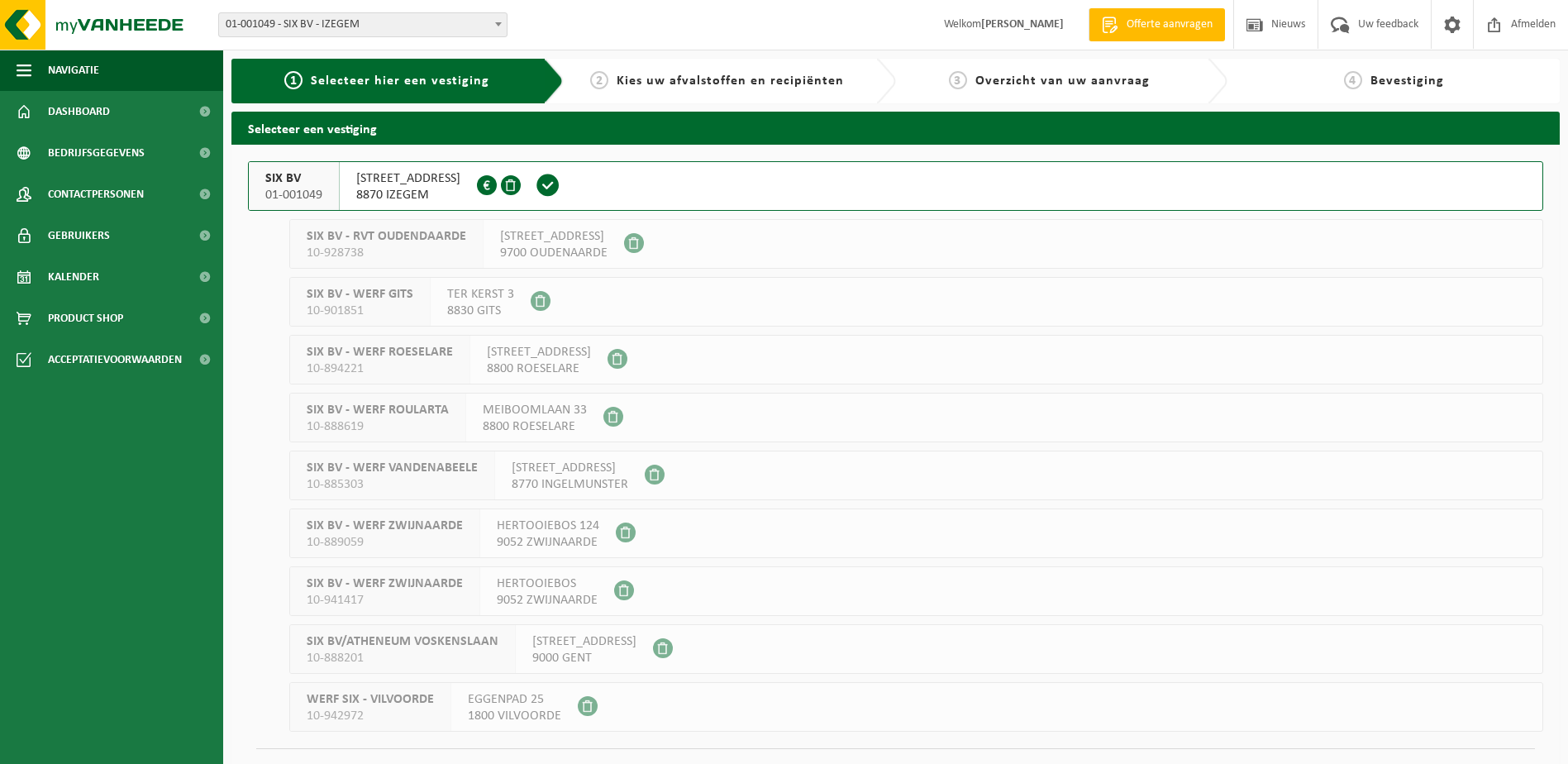
click at [414, 181] on span "SCHARDOUWSTRAAT 31" at bounding box center [408, 179] width 104 height 17
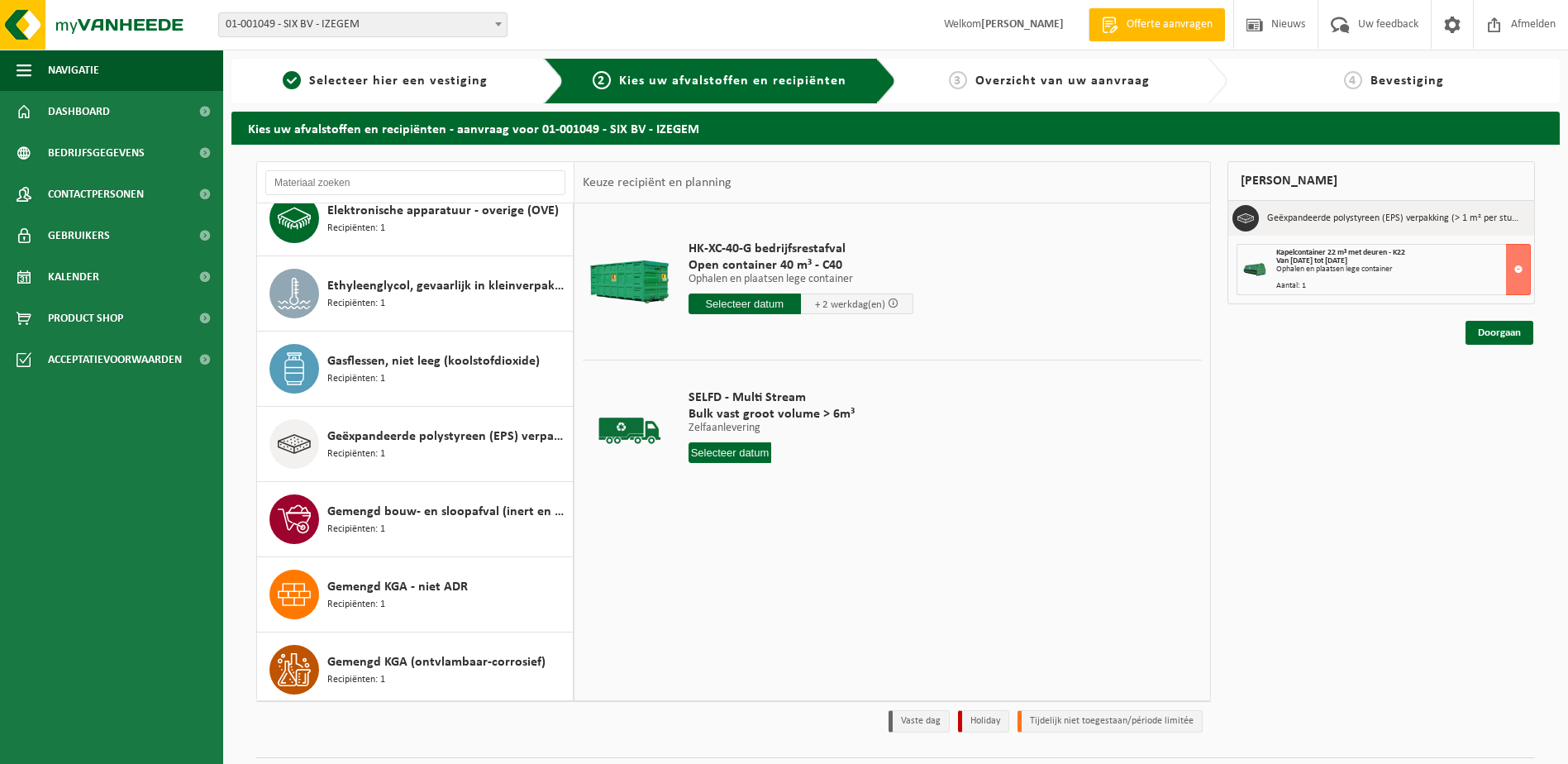
scroll to position [90, 0]
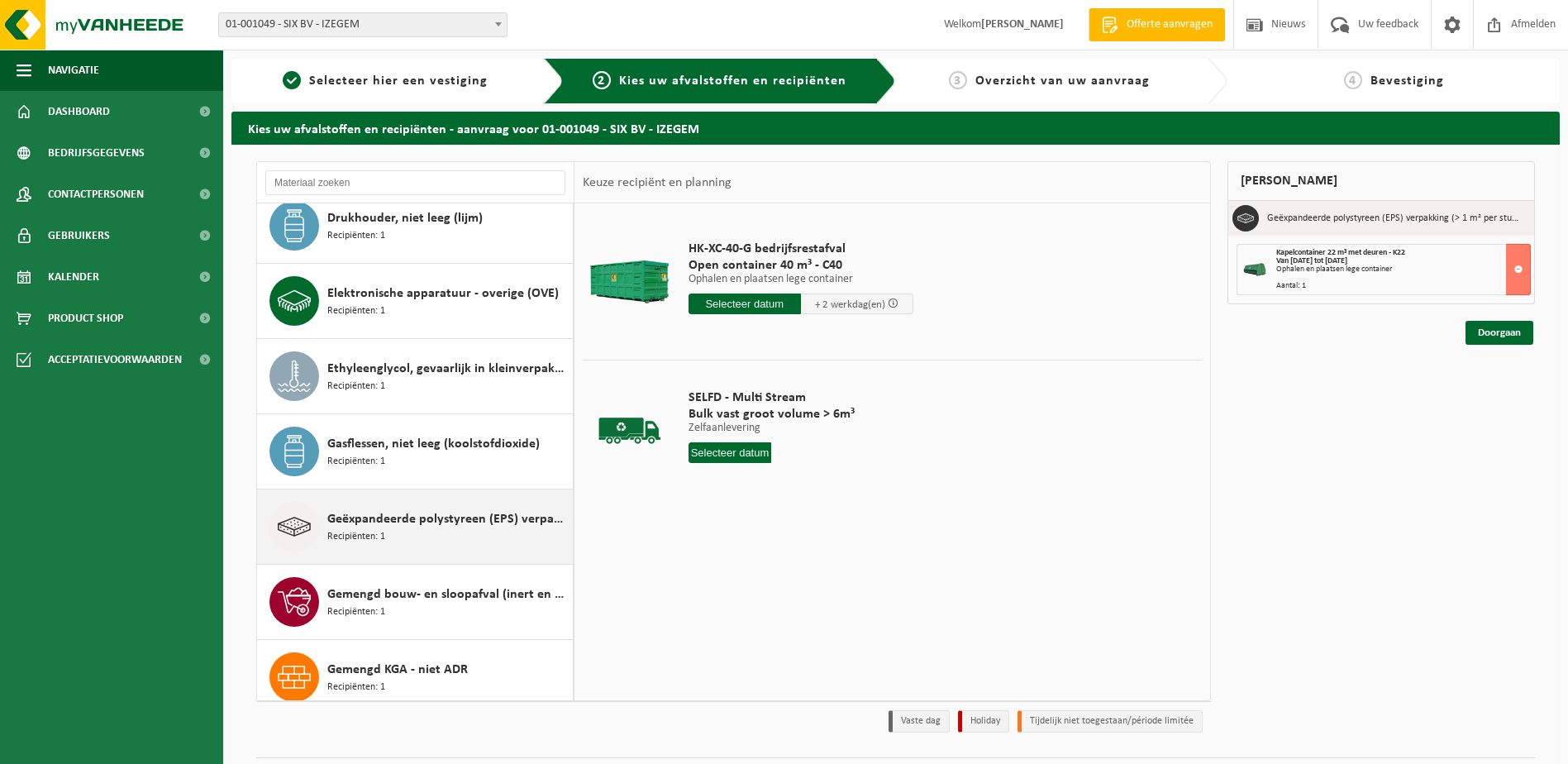
click at [398, 518] on span "Geëxpandeerde polystyreen (EPS) verpakking (> 1 m² per stuk), recycleerbaar" at bounding box center [448, 519] width 241 height 20
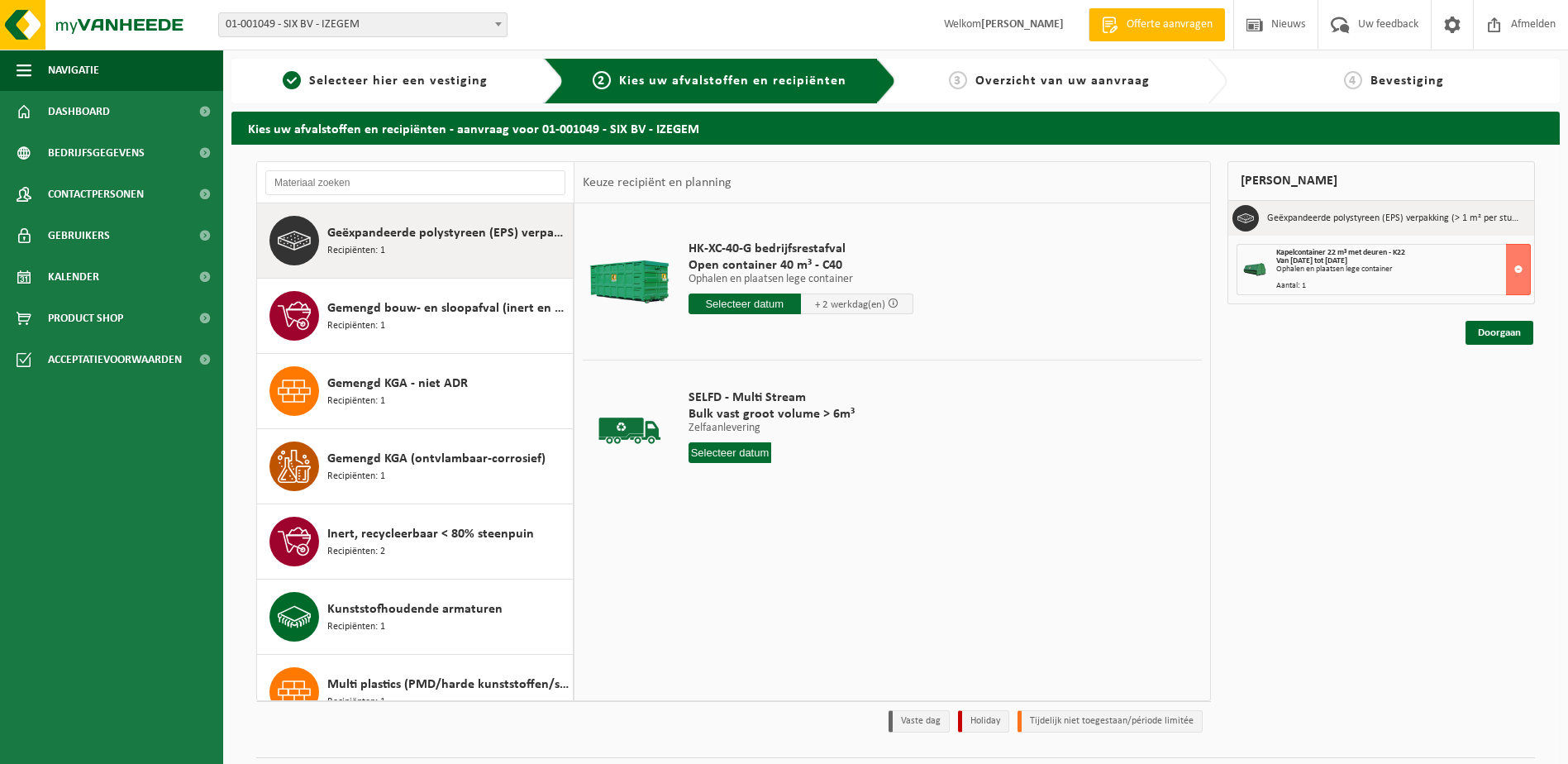
scroll to position [376, 0]
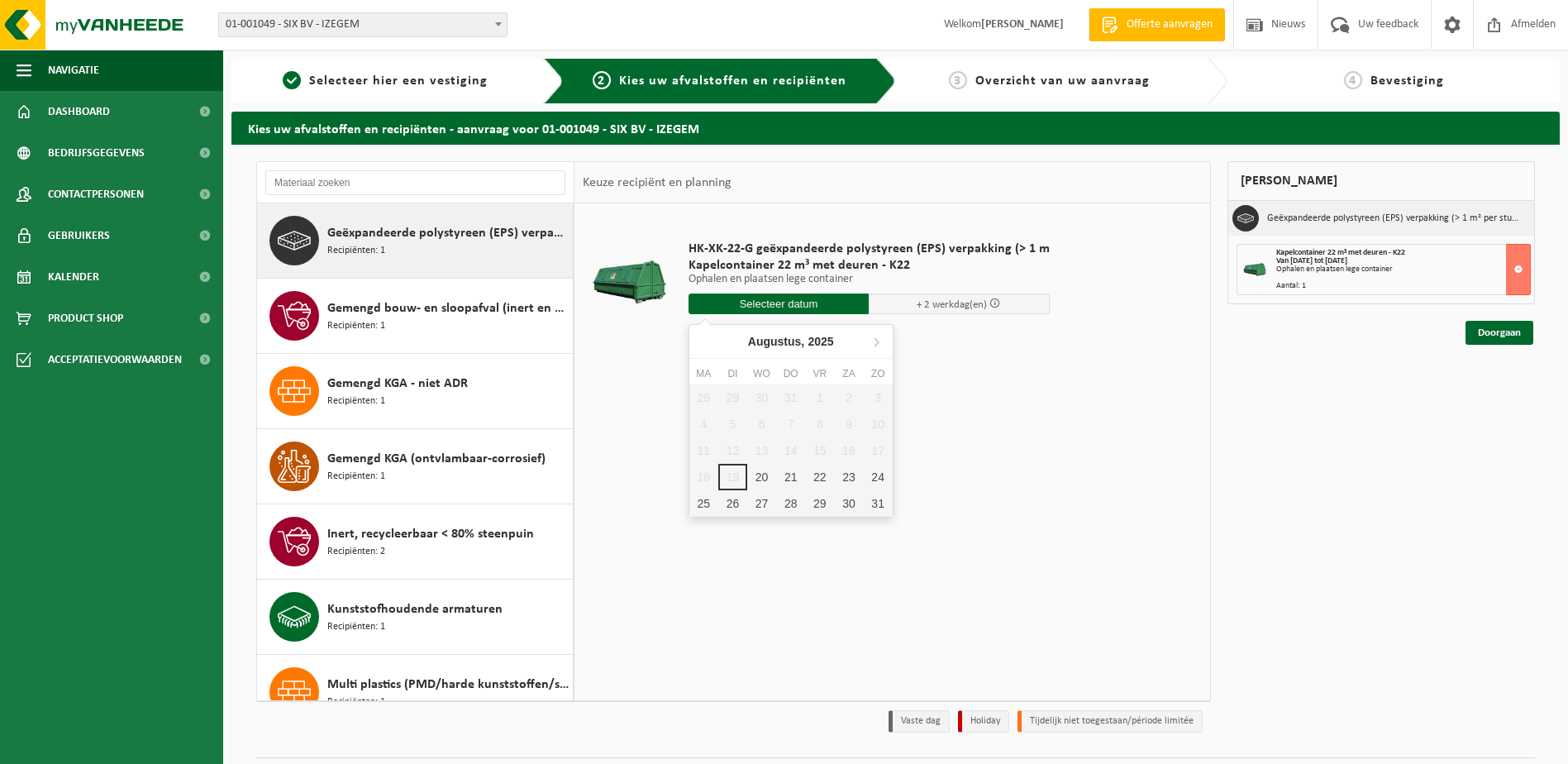
click at [762, 300] on input "text" at bounding box center [778, 304] width 181 height 21
click at [728, 480] on div "28 29 30 31 1 2 3 4 5 6 7 8 9 10 11 12 13 14 15 16 17 18 19 20 21 22 23 24 25 2…" at bounding box center [791, 450] width 203 height 132
click at [760, 473] on div "20" at bounding box center [762, 477] width 29 height 27
type input "Van 2025-08-20"
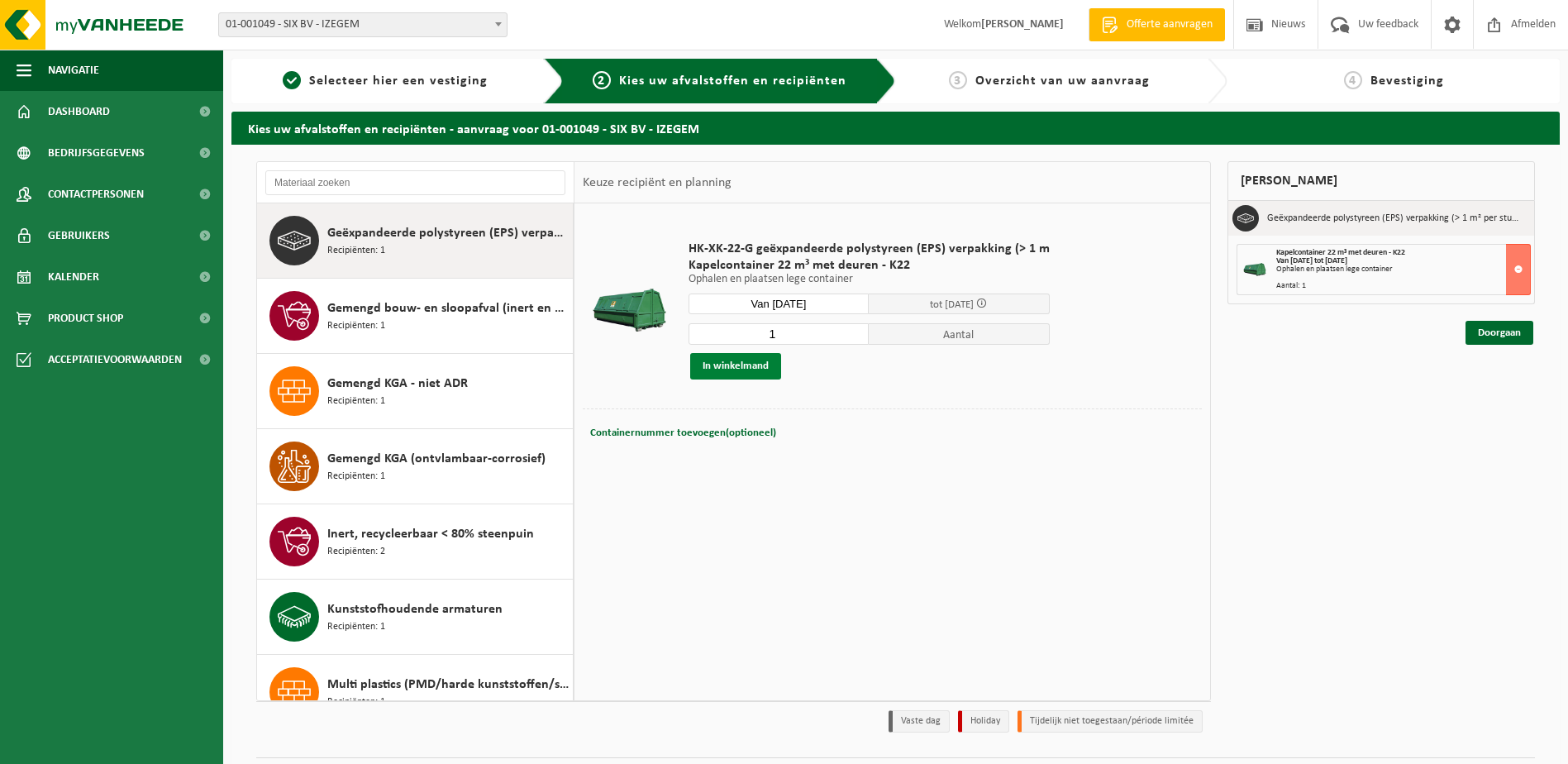
click at [742, 367] on button "In winkelmand" at bounding box center [735, 366] width 91 height 27
click at [1500, 334] on link "Doorgaan" at bounding box center [1499, 332] width 67 height 24
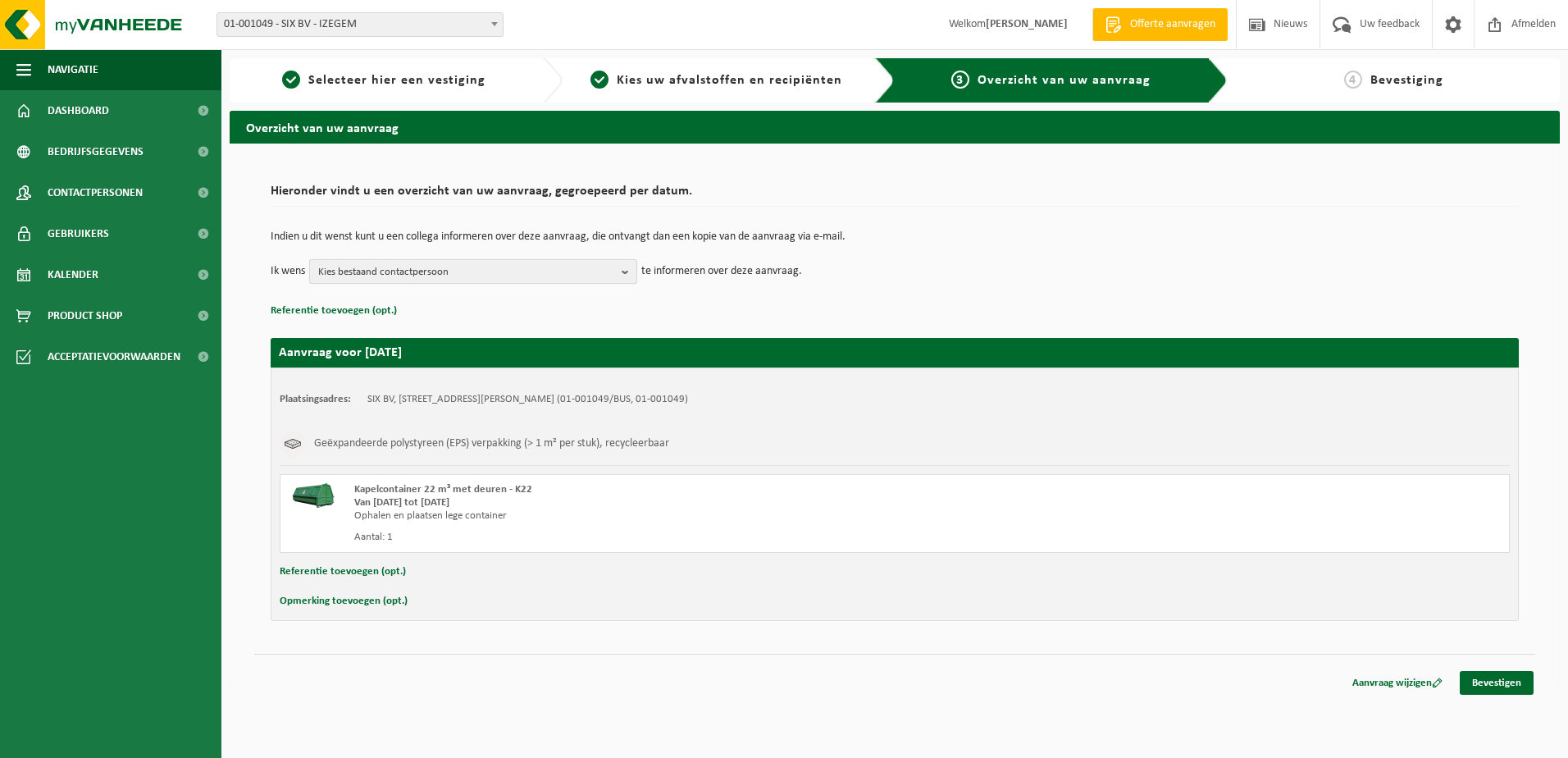
click at [517, 271] on span "Kies bestaand contactpersoon" at bounding box center [467, 272] width 297 height 25
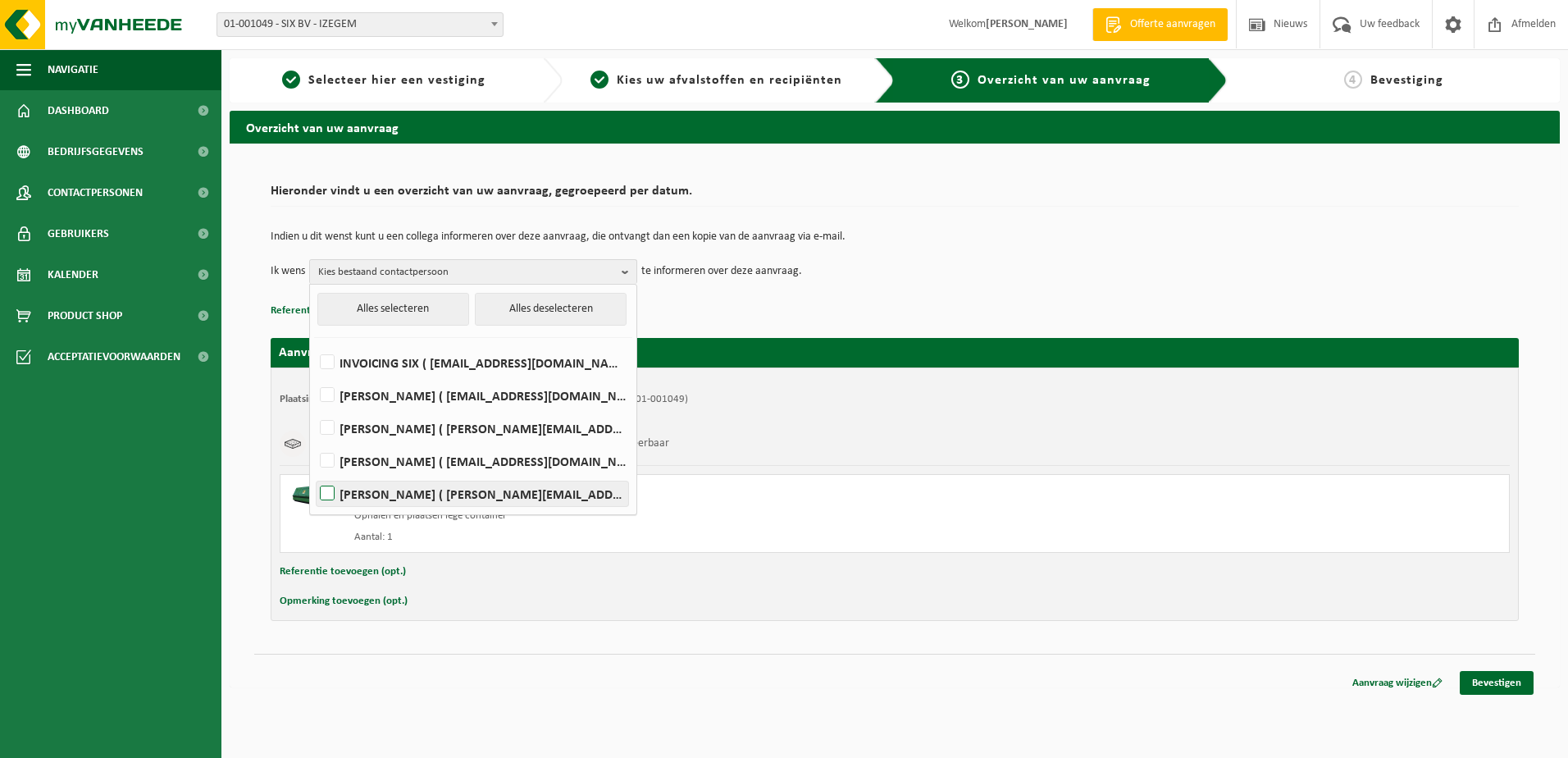
click at [476, 495] on label "[PERSON_NAME] ( [PERSON_NAME][EMAIL_ADDRESS][DOMAIN_NAME] )" at bounding box center [471, 494] width 311 height 25
click at [314, 473] on input "[PERSON_NAME] ( [PERSON_NAME][EMAIL_ADDRESS][DOMAIN_NAME] )" at bounding box center [313, 472] width 1 height 1
checkbox input "true"
click at [1024, 213] on div "Hieronder vindt u een overzicht van uw aanvraag, gegroepeerd per datum. Indien …" at bounding box center [895, 249] width 1248 height 145
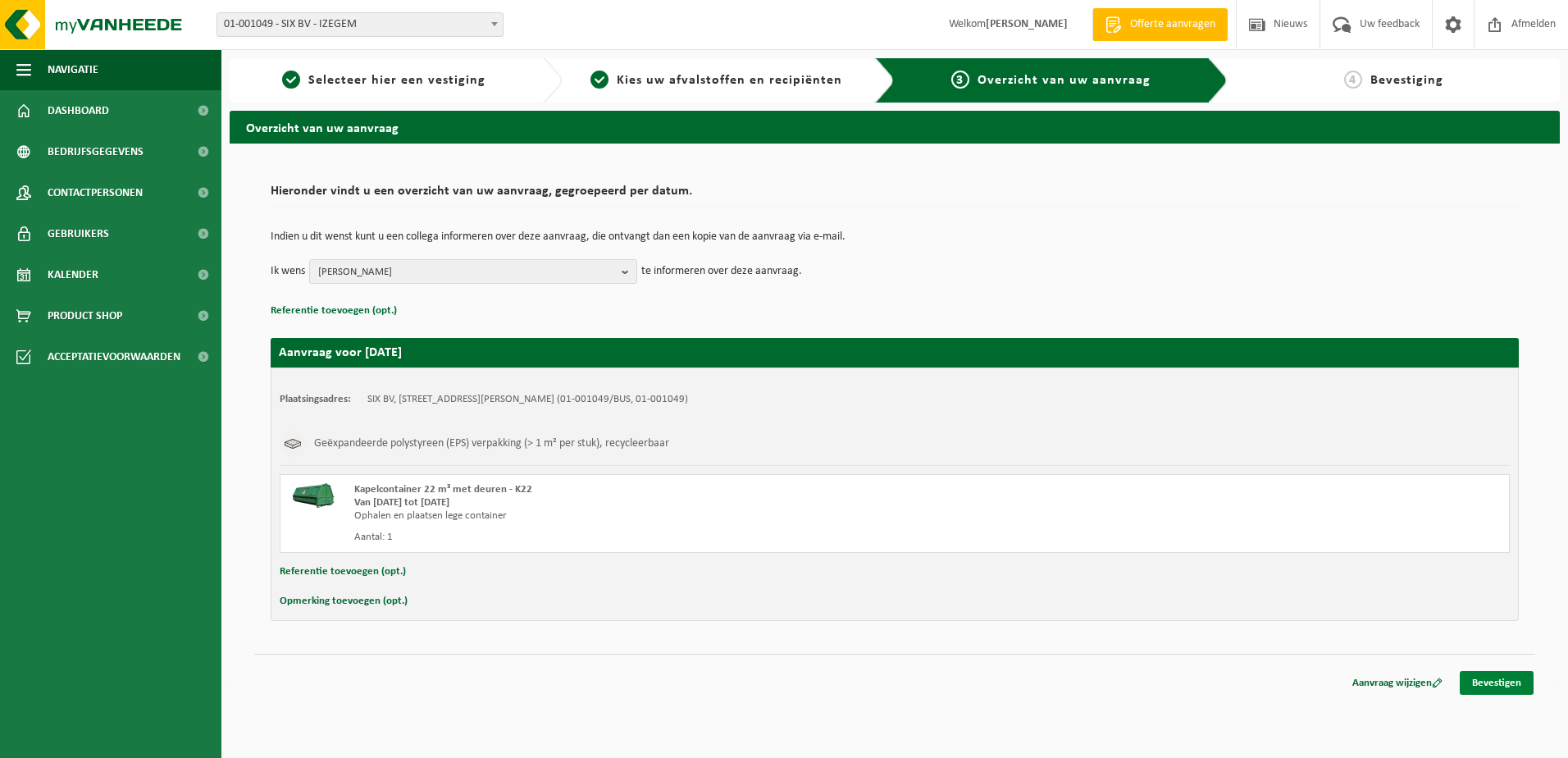
click at [1499, 681] on link "Bevestigen" at bounding box center [1496, 682] width 73 height 24
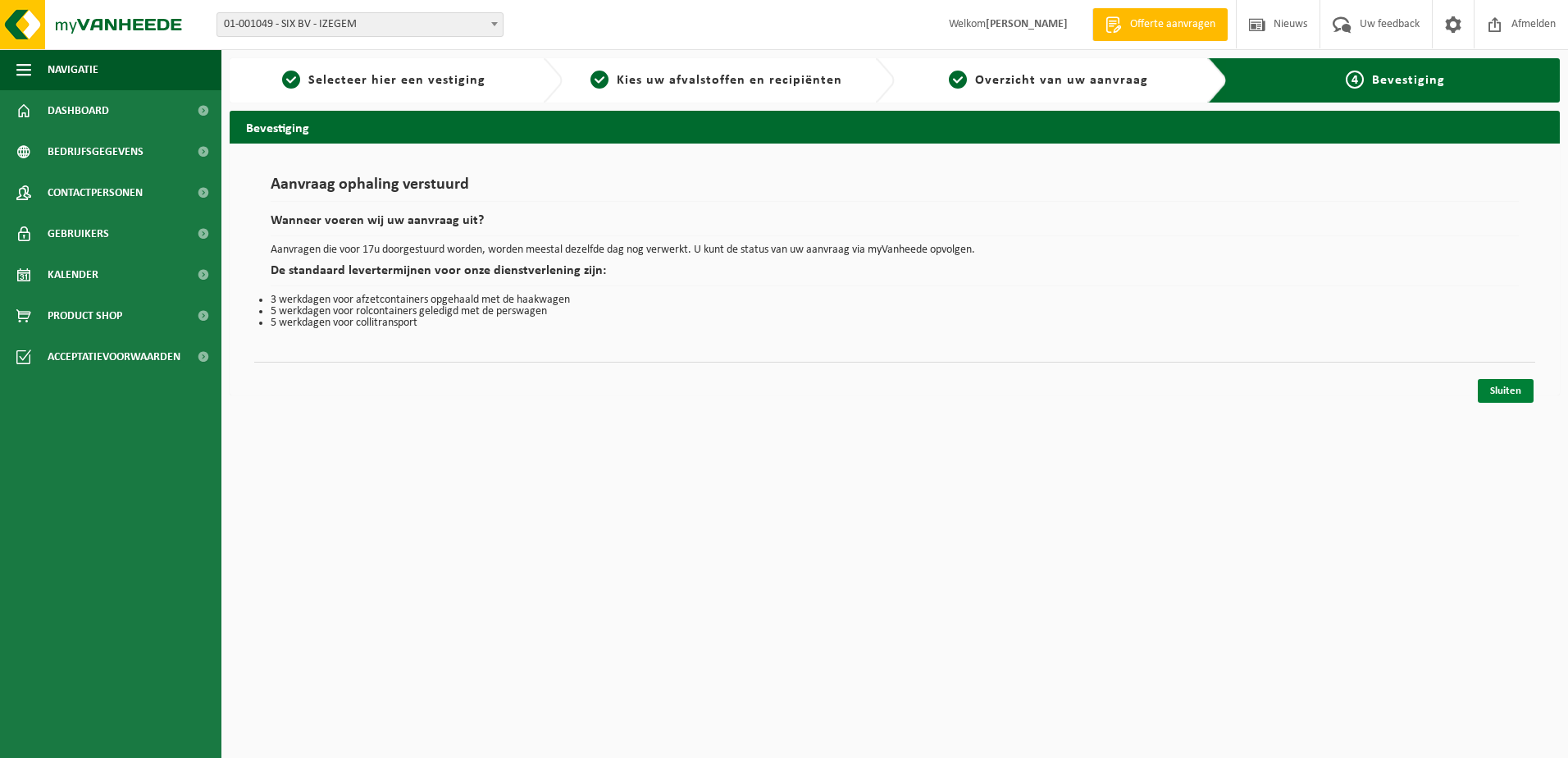
click at [1518, 389] on link "Sluiten" at bounding box center [1506, 391] width 56 height 24
